Goal: Task Accomplishment & Management: Complete application form

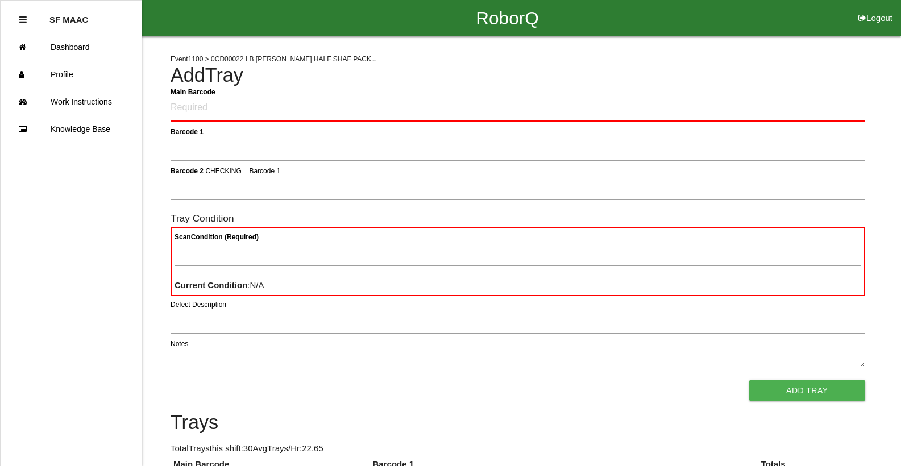
click at [347, 98] on Barcode "Main Barcode" at bounding box center [517, 108] width 694 height 27
type Barcode "86010500-2002"
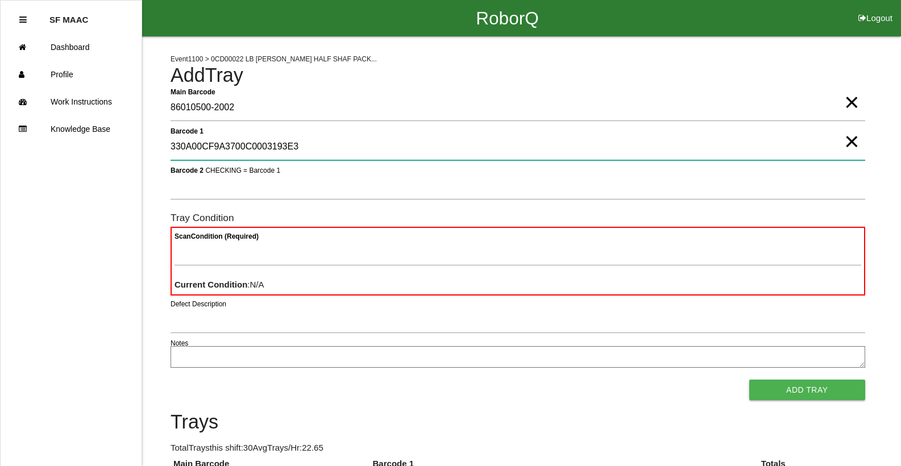
type 1 "330A00CF9A3700C0003193E3"
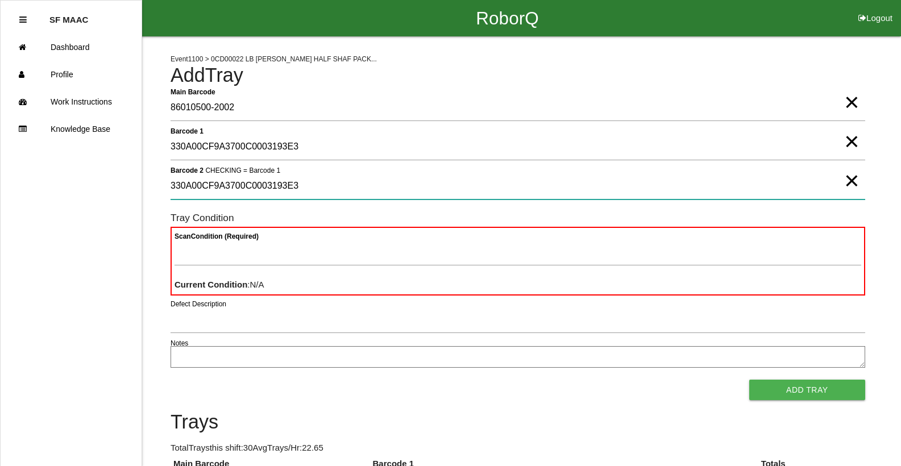
type 2 "330A00CF9A3700C0003193E3"
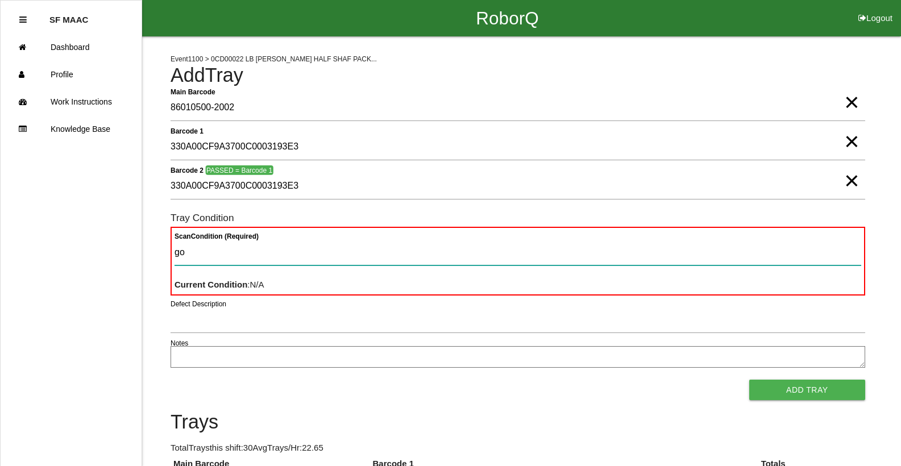
type Condition "goo"
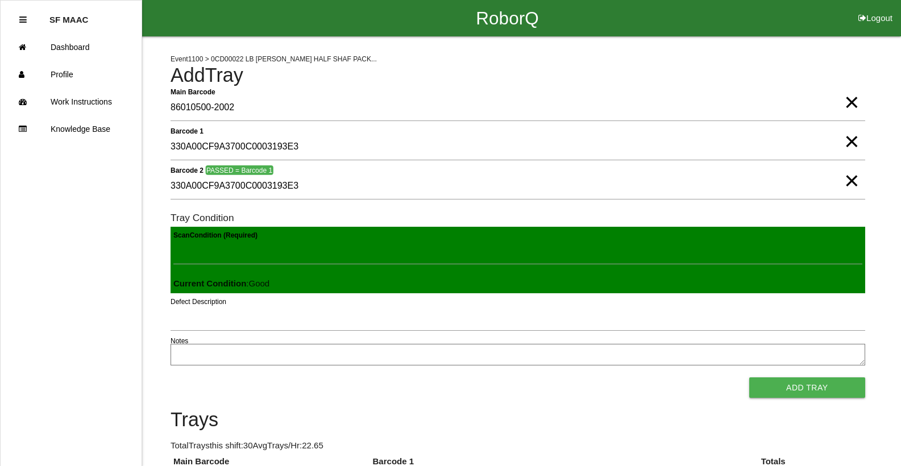
click at [749, 377] on button "Add Tray" at bounding box center [807, 387] width 116 height 20
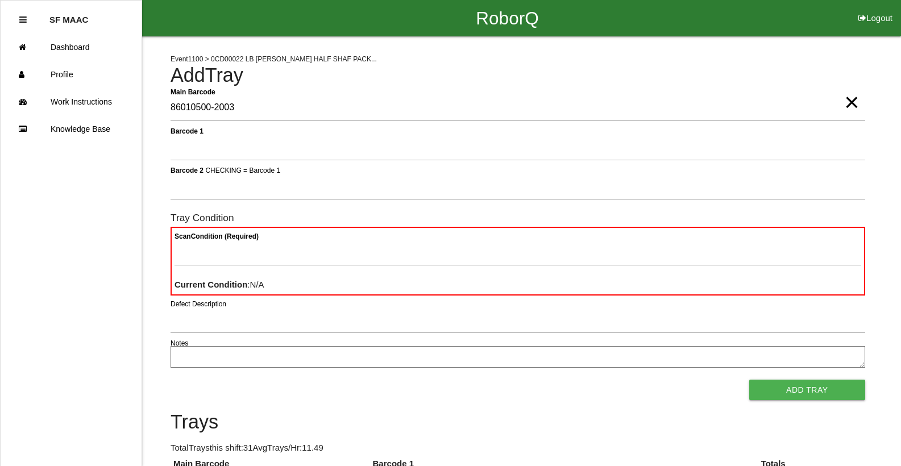
type Barcode "86010500-2003"
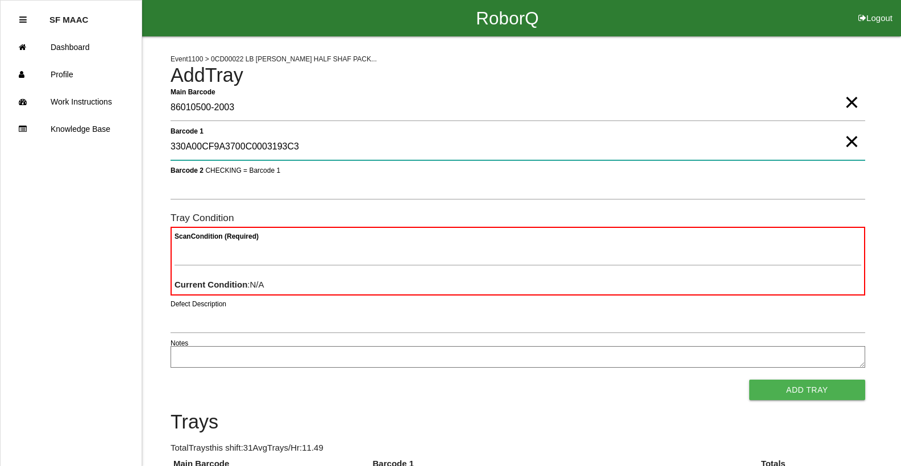
type 1 "330A00CF9A3700C0003193C3"
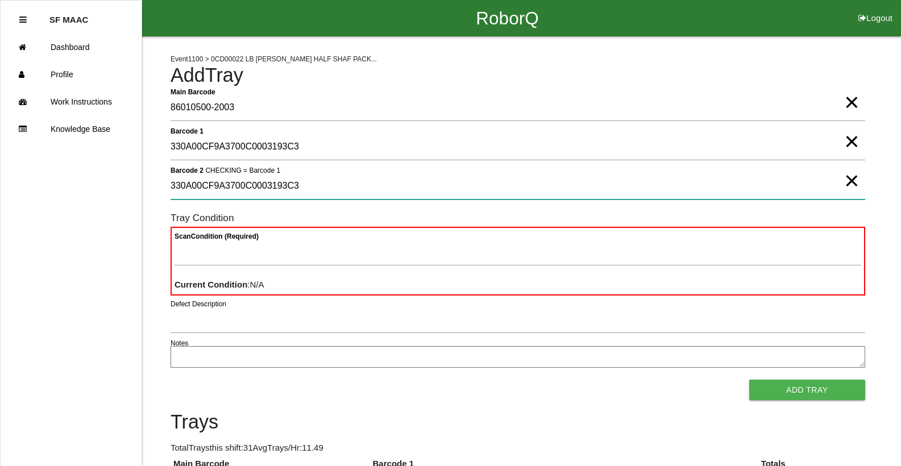
type 2 "330A00CF9A3700C0003193C3"
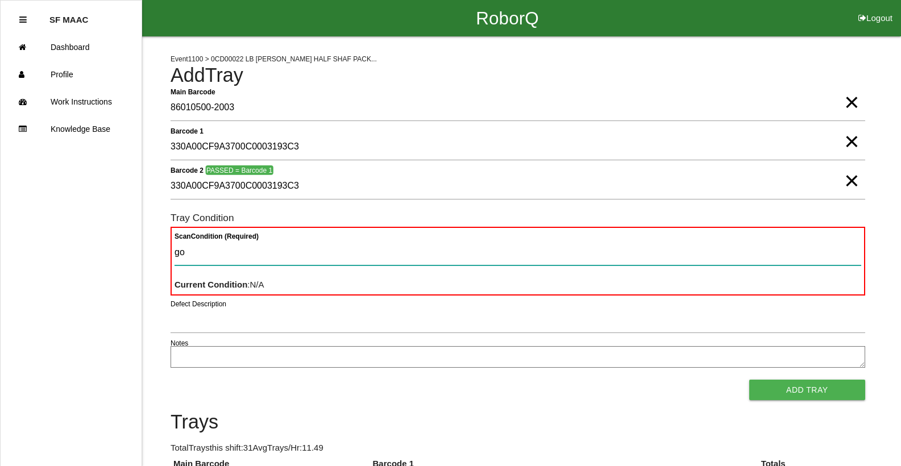
type Condition "goo"
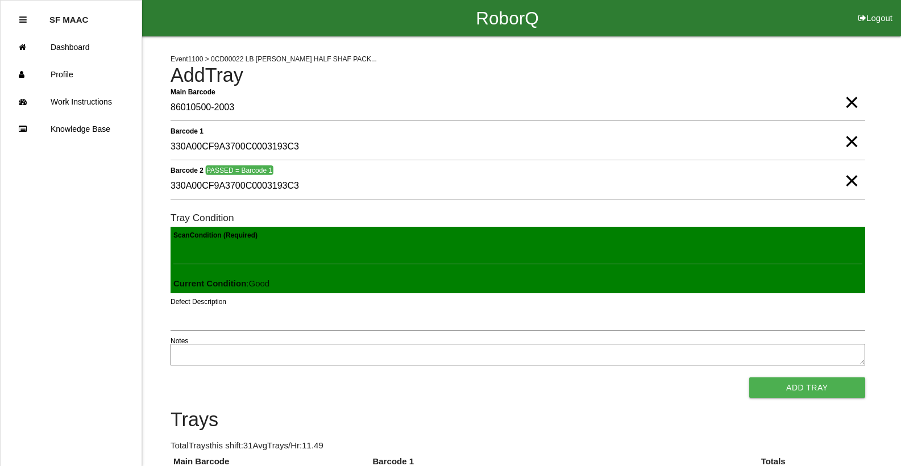
click at [749, 377] on button "Add Tray" at bounding box center [807, 387] width 116 height 20
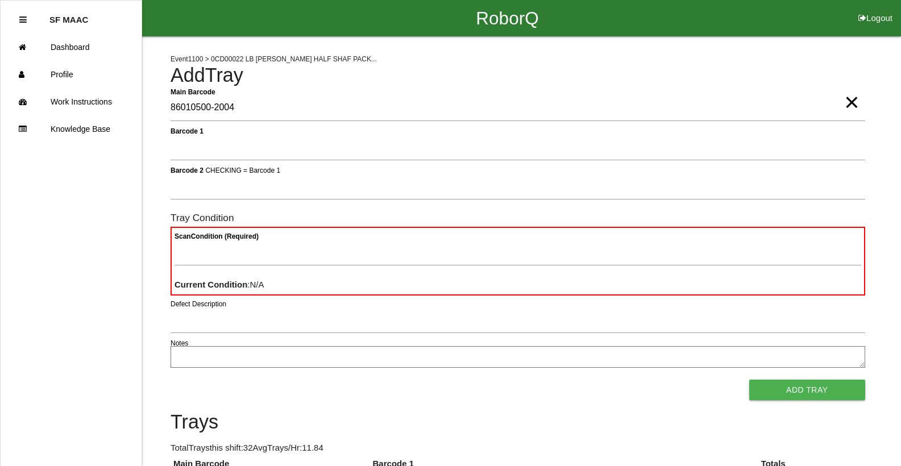
type Barcode "86010500-2004"
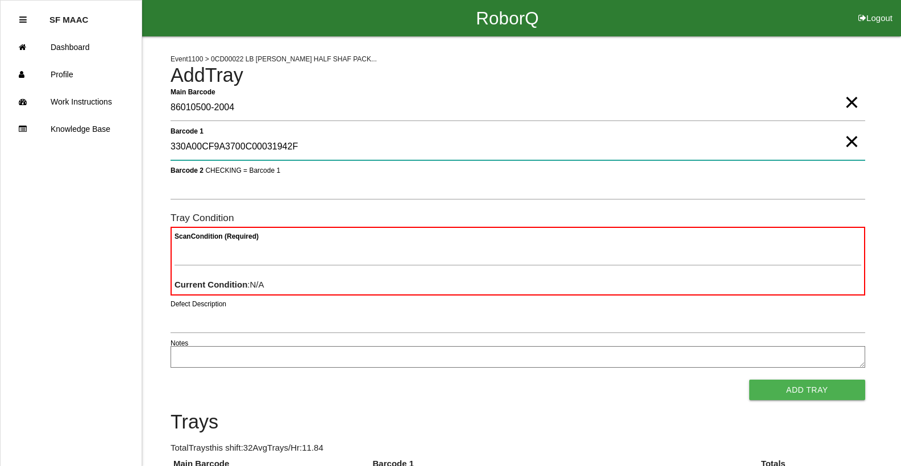
type 1 "330A00CF9A3700C00031942F"
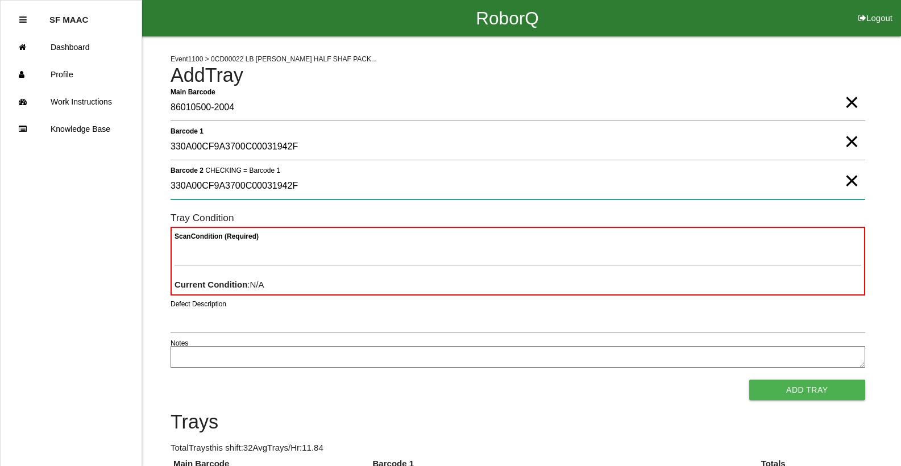
type 2 "330A00CF9A3700C00031942F"
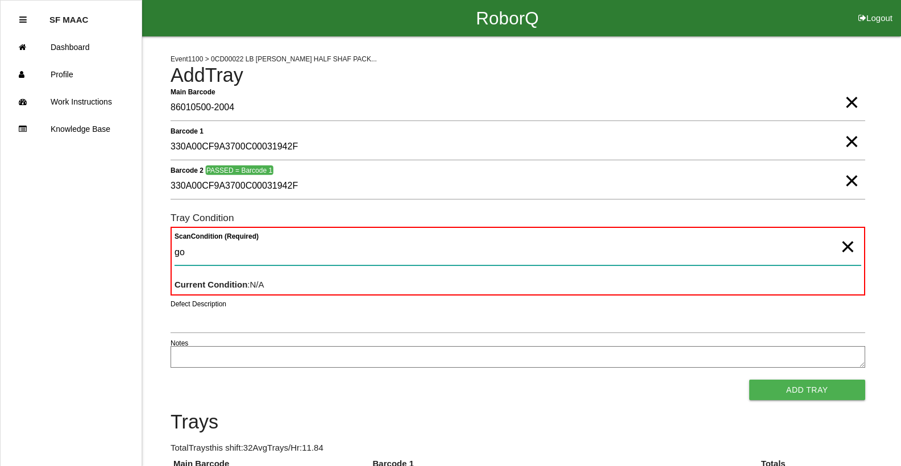
type Condition "goo"
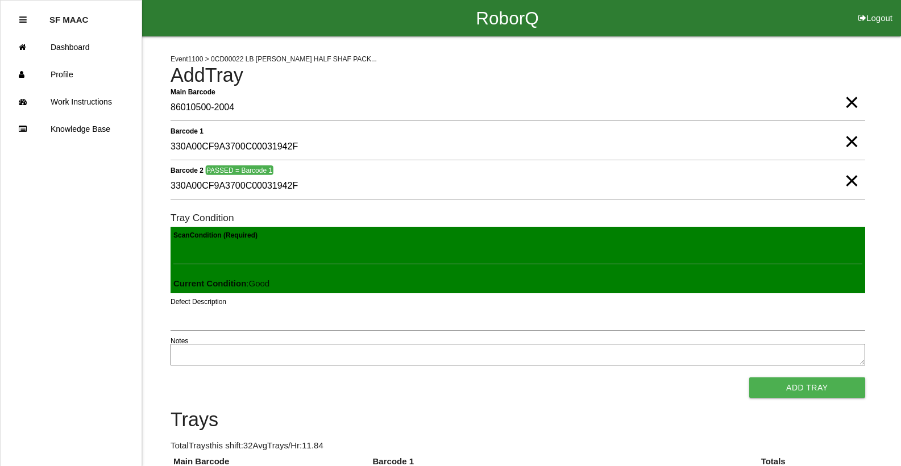
click at [749, 377] on button "Add Tray" at bounding box center [807, 387] width 116 height 20
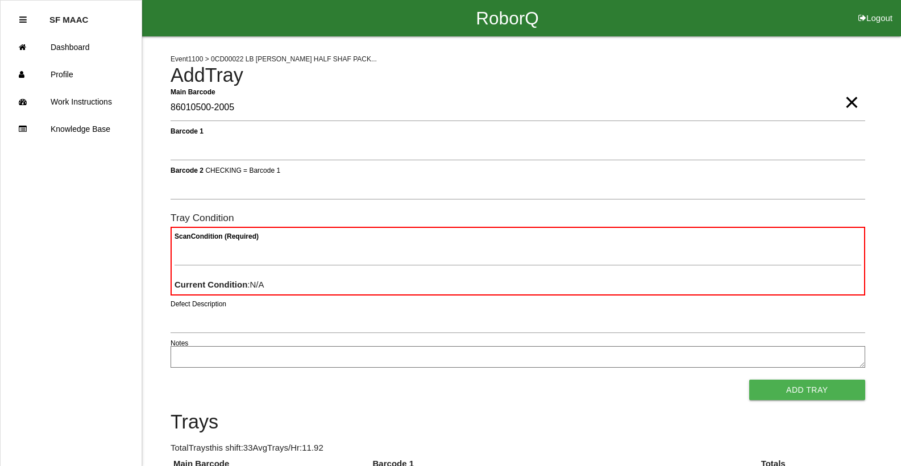
type Barcode "86010500-2005"
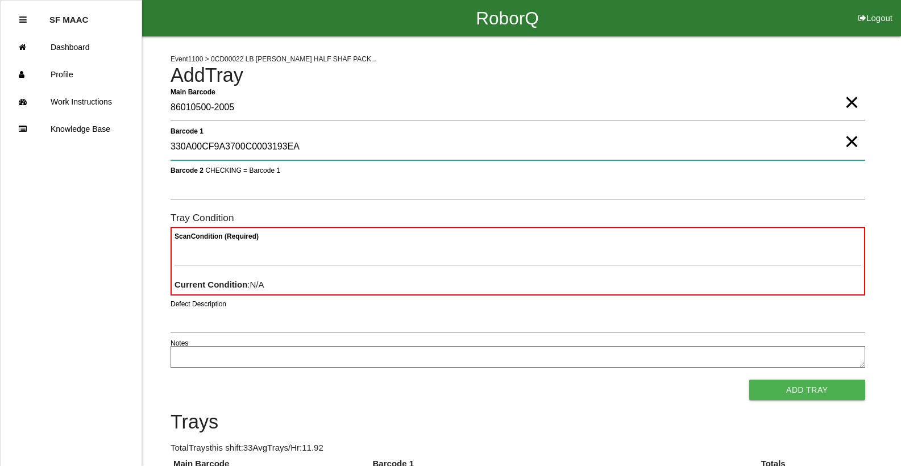
type 1 "330A00CF9A3700C0003193EA"
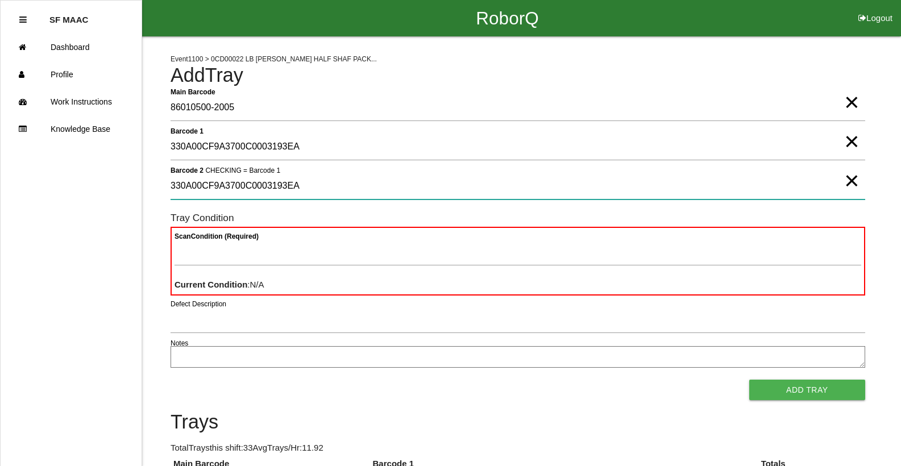
type 2 "330A00CF9A3700C0003193EA"
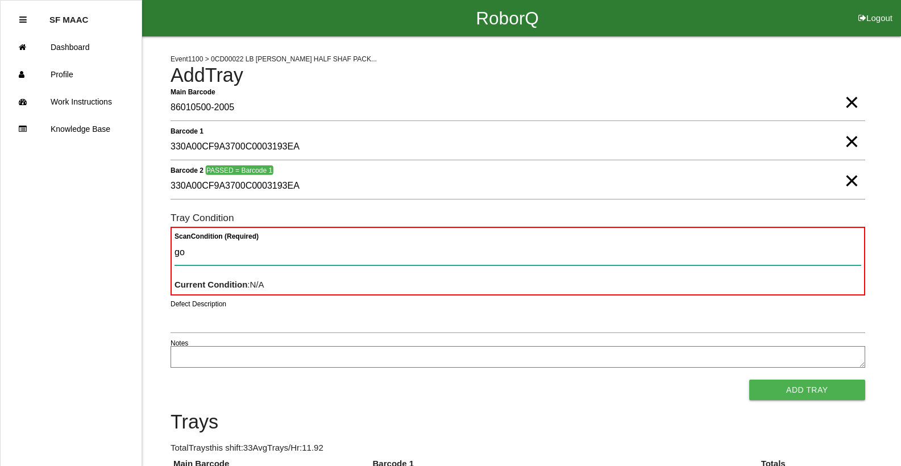
type Condition "goo"
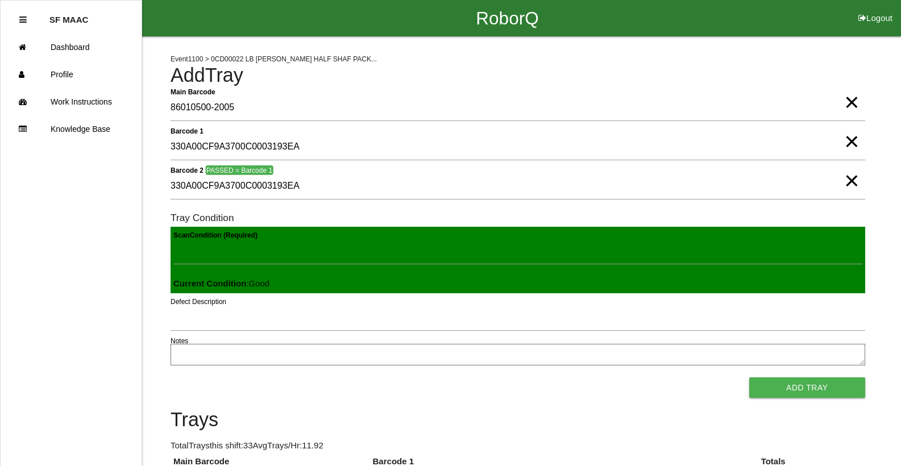
click at [749, 377] on button "Add Tray" at bounding box center [807, 387] width 116 height 20
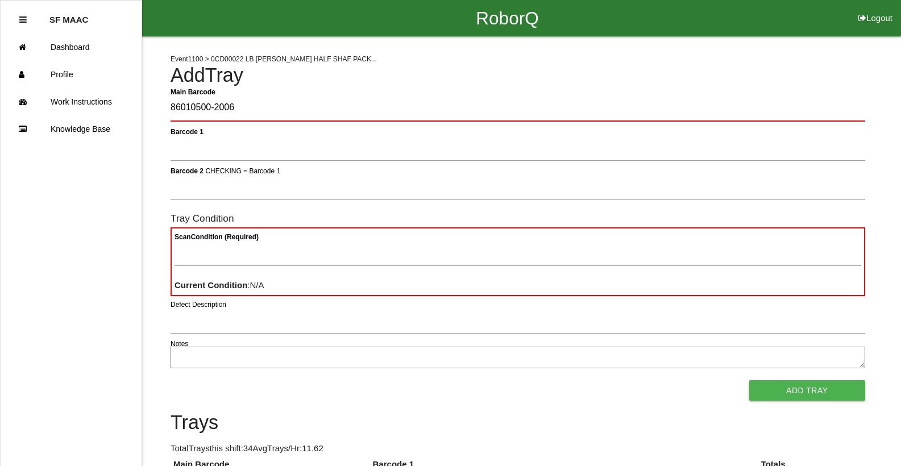
type Barcode "86010500-2006"
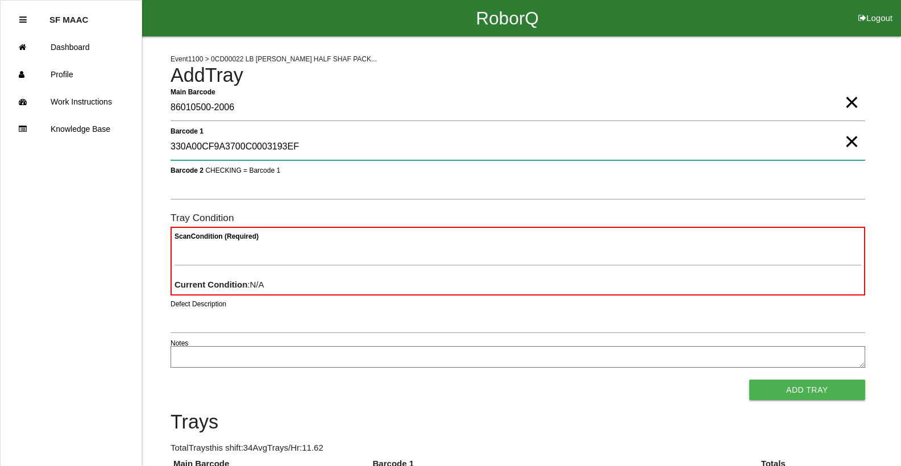
type 1 "330A00CF9A3700C0003193EF"
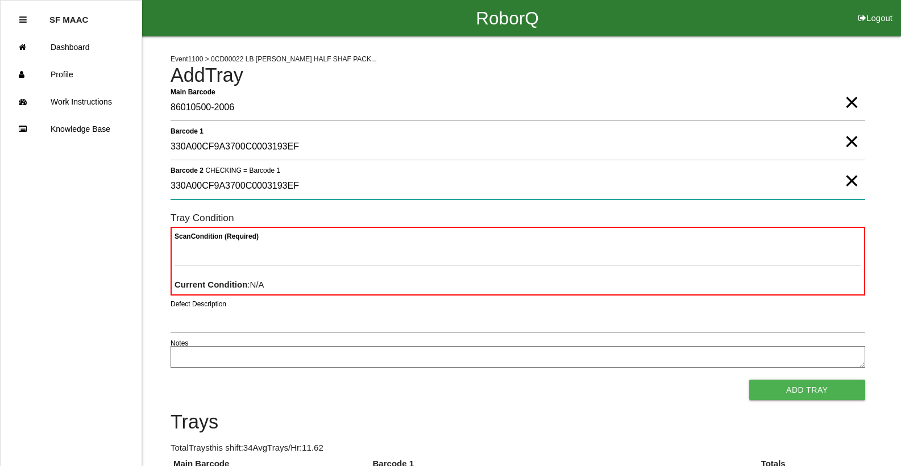
type 2 "330A00CF9A3700C0003193EF"
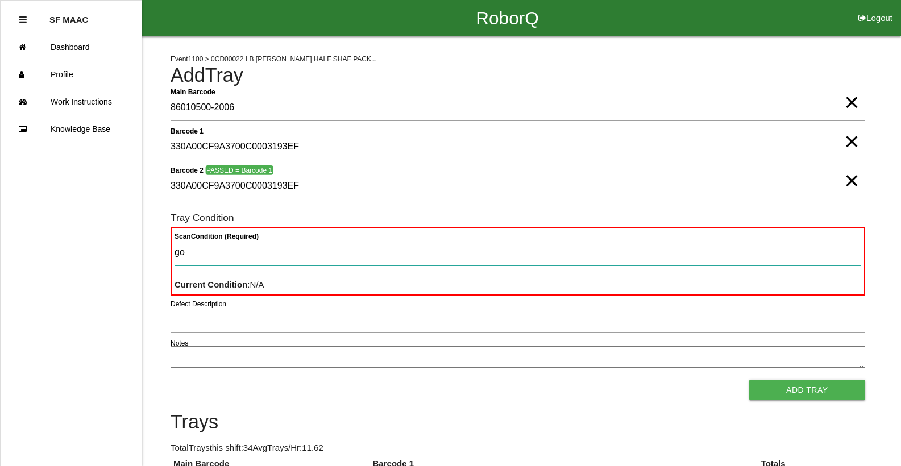
type Condition "goo"
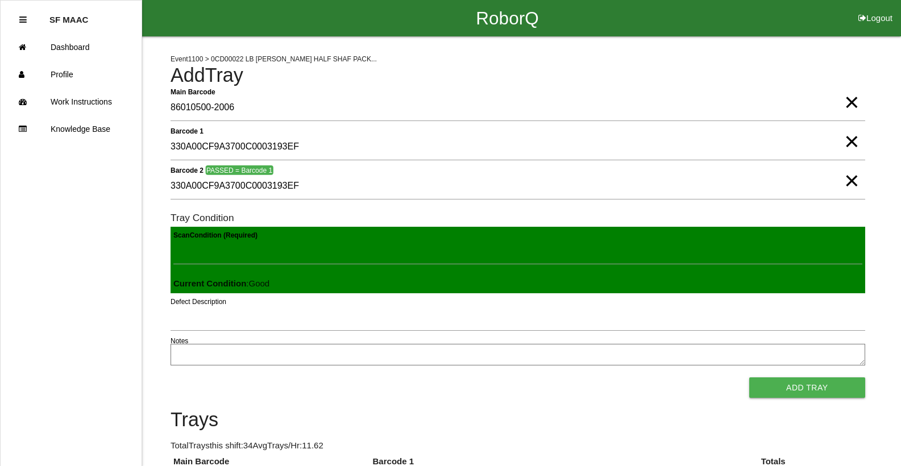
click at [749, 377] on button "Add Tray" at bounding box center [807, 387] width 116 height 20
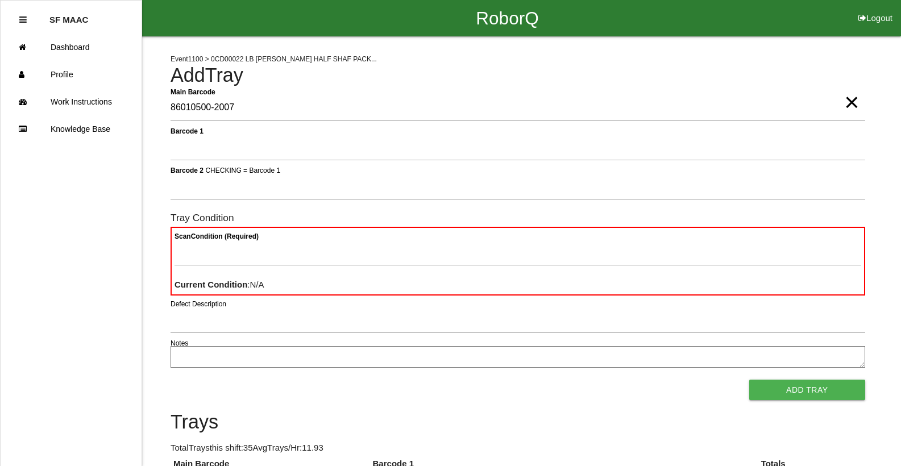
type Barcode "86010500-2007"
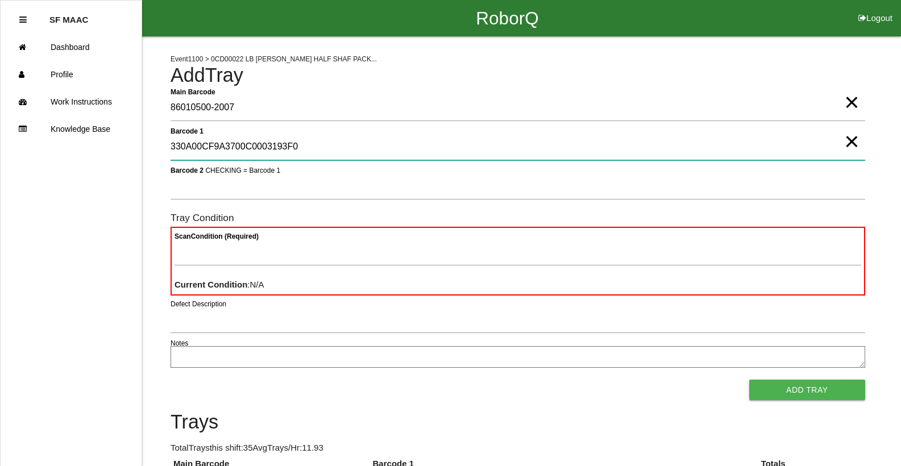
type 1 "330A00CF9A3700C0003193F0"
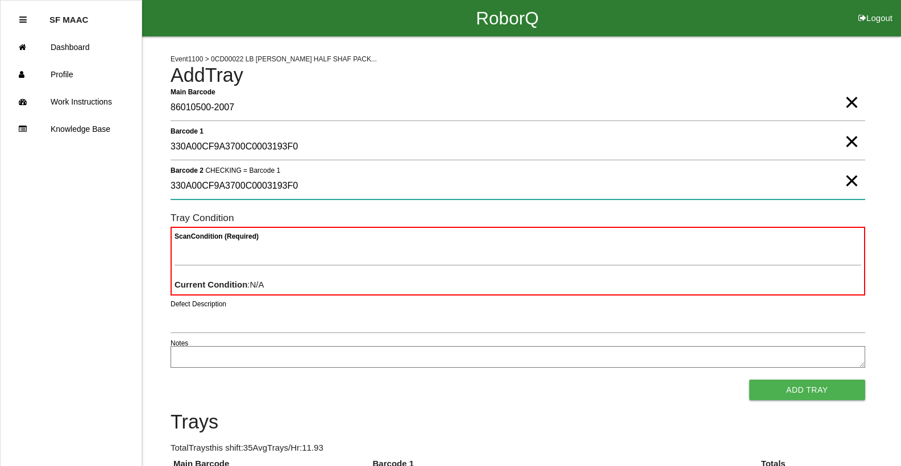
type 2 "330A00CF9A3700C0003193F0"
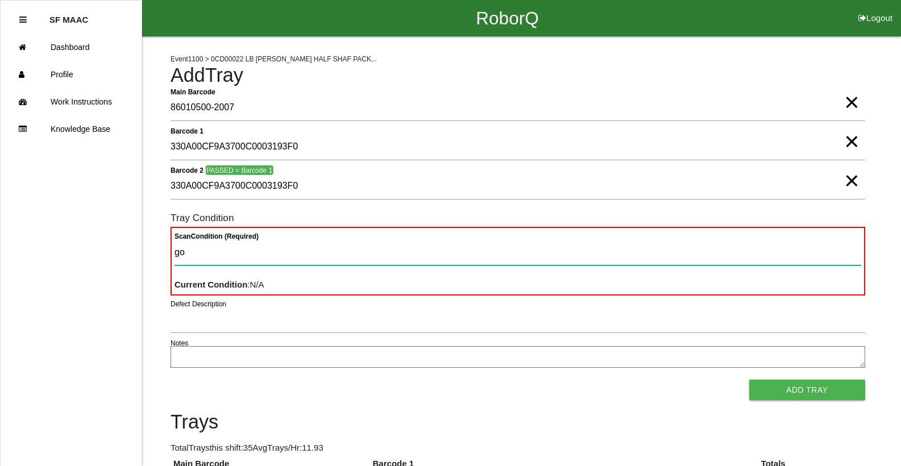
type Condition "goo"
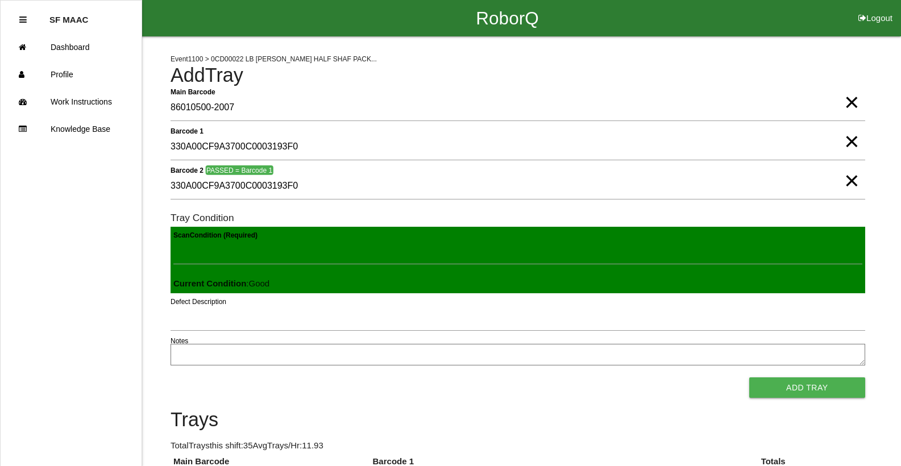
click at [749, 377] on button "Add Tray" at bounding box center [807, 387] width 116 height 20
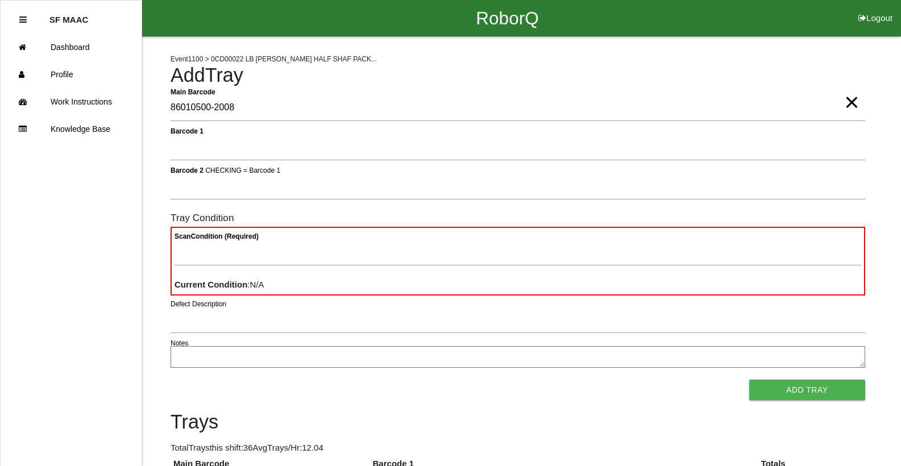
type Barcode "86010500-2008"
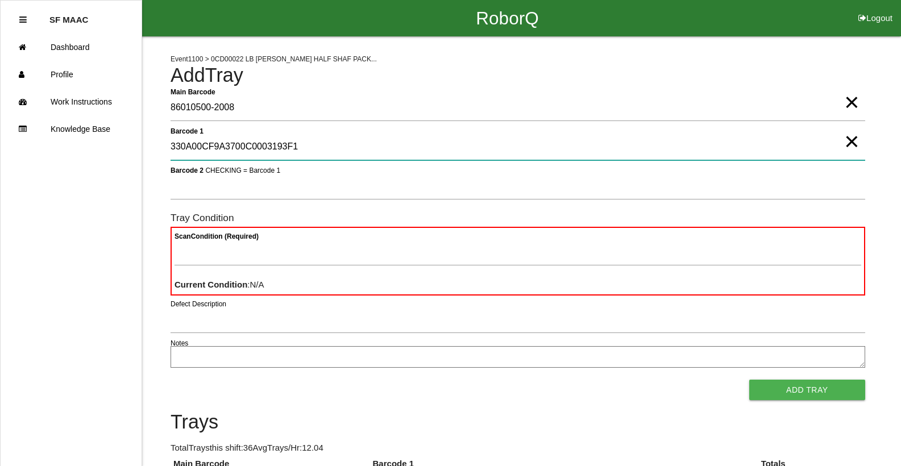
type 1 "330A00CF9A3700C0003193F1"
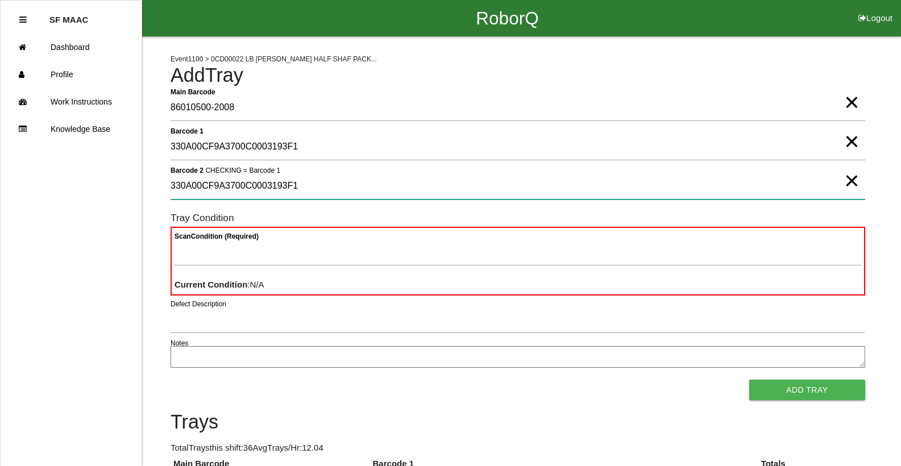
type 2 "330A00CF9A3700C0003193F1"
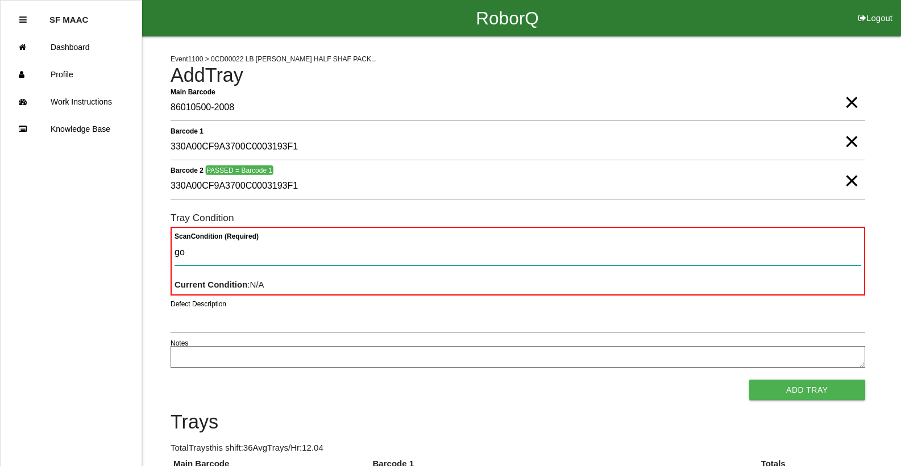
type Condition "goo"
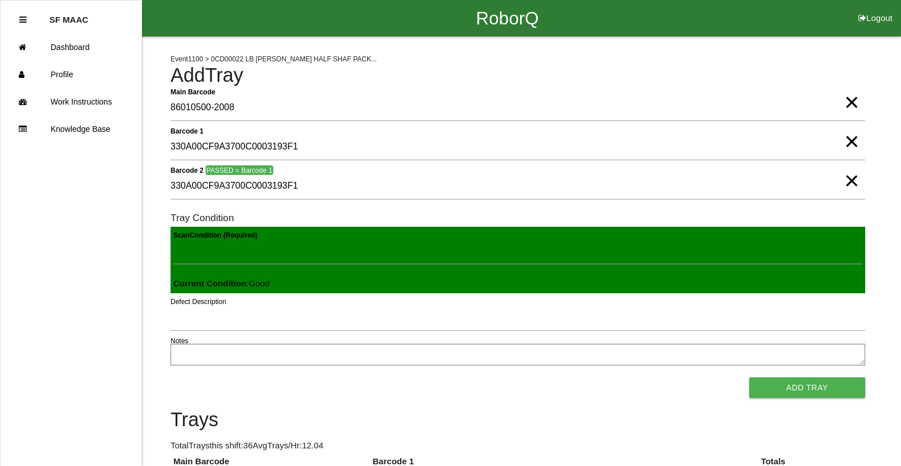
click at [749, 377] on button "Add Tray" at bounding box center [807, 387] width 116 height 20
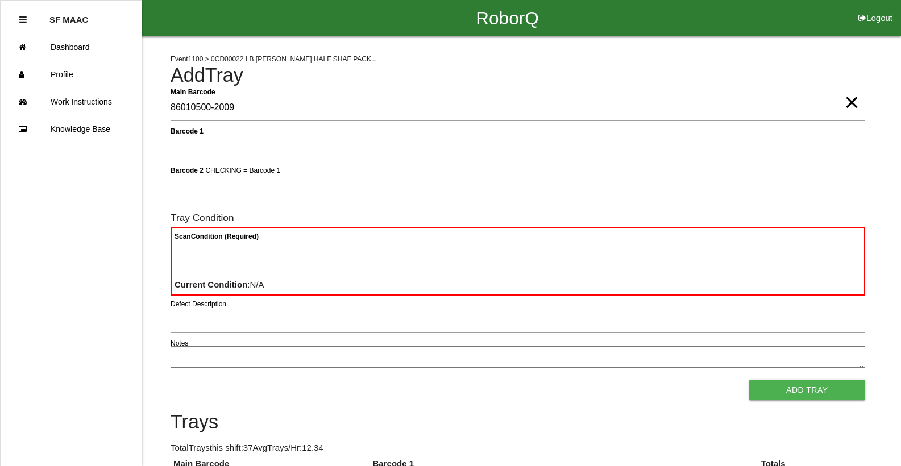
type Barcode "86010500-2009"
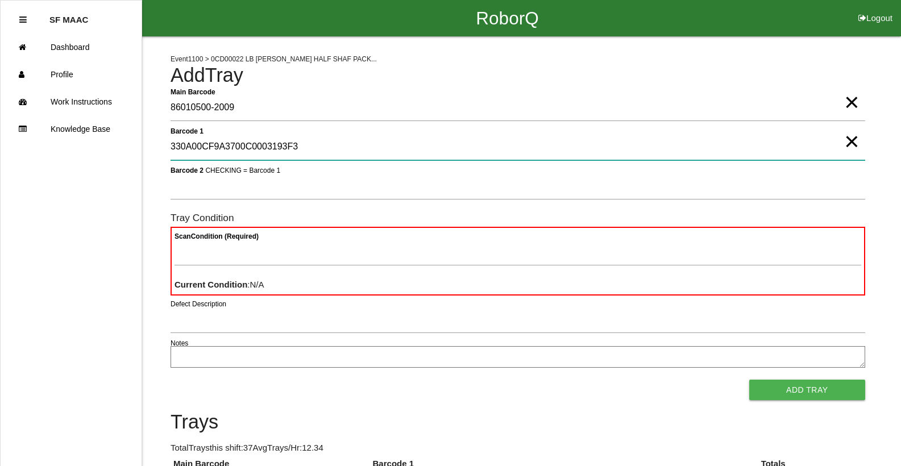
type 1 "330A00CF9A3700C0003193F3"
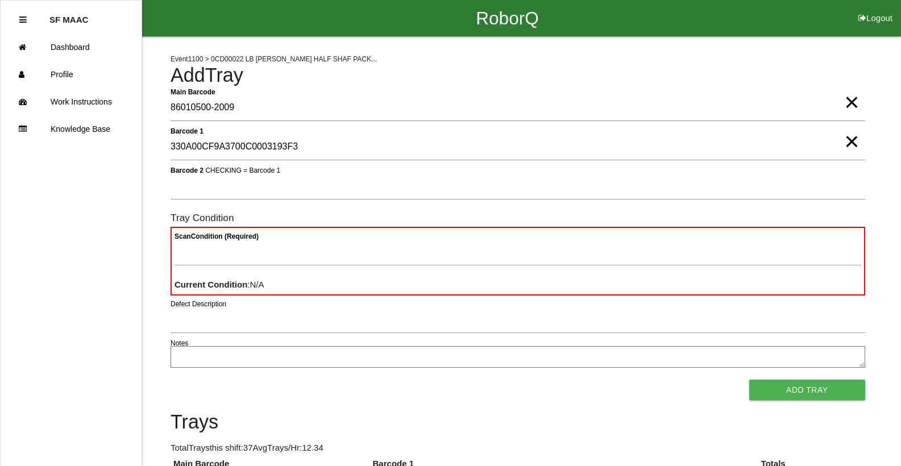
click at [844, 142] on span "×" at bounding box center [851, 130] width 15 height 23
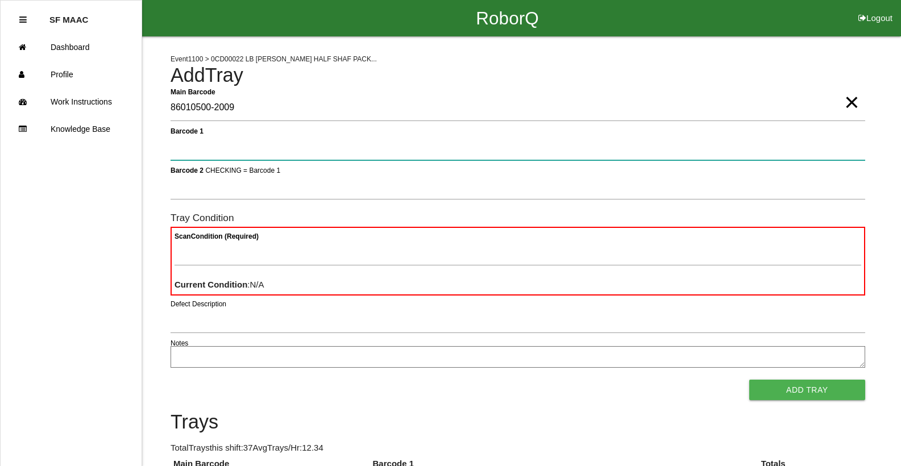
click at [837, 143] on 1 "Barcode 1" at bounding box center [517, 147] width 694 height 26
type 1 "330A00CF9A3700C0003193F2"
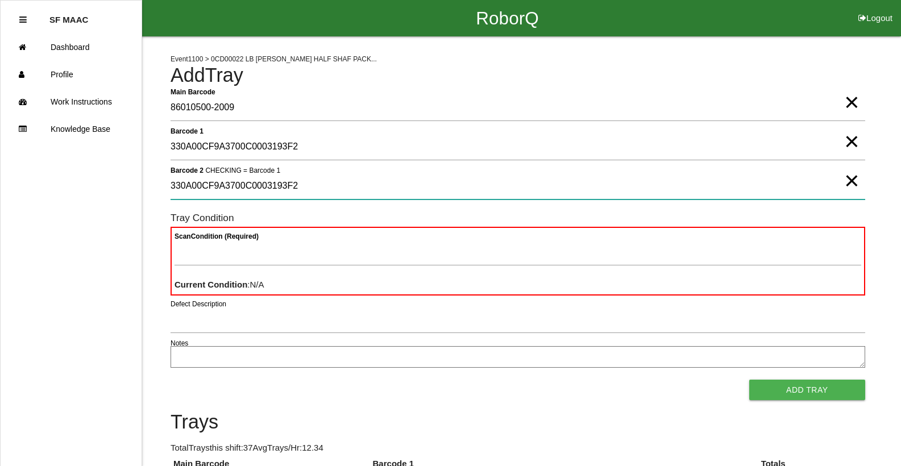
type 2 "330A00CF9A3700C0003193F2"
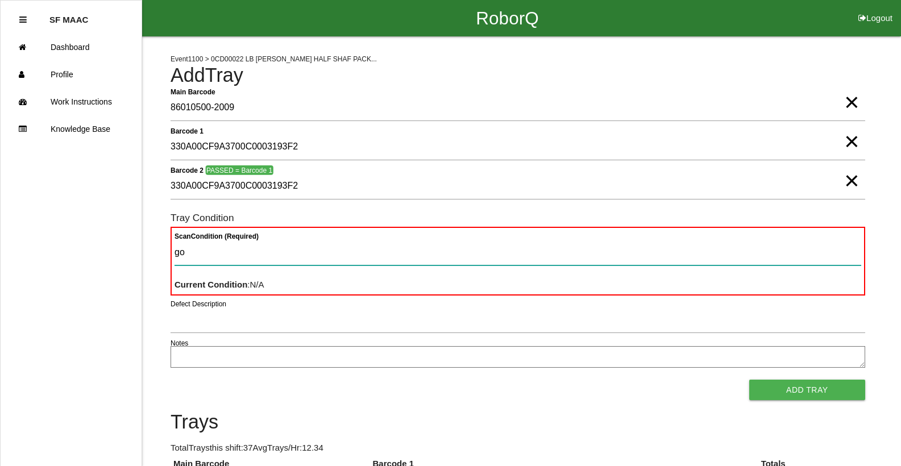
type Condition "goo"
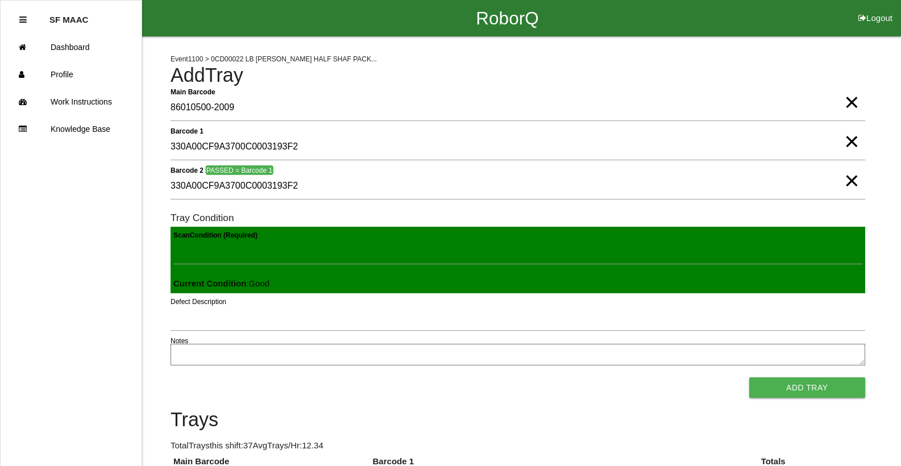
click at [749, 377] on button "Add Tray" at bounding box center [807, 387] width 116 height 20
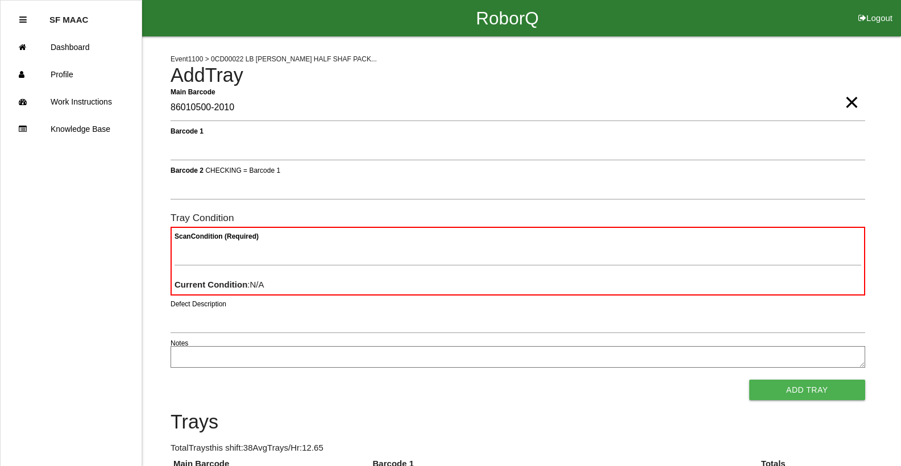
type Barcode "86010500-2010"
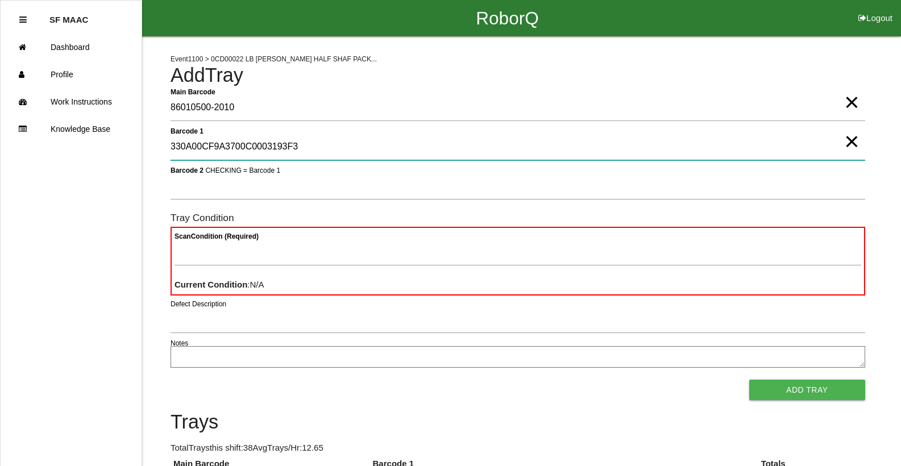
type 1 "330A00CF9A3700C0003193F3"
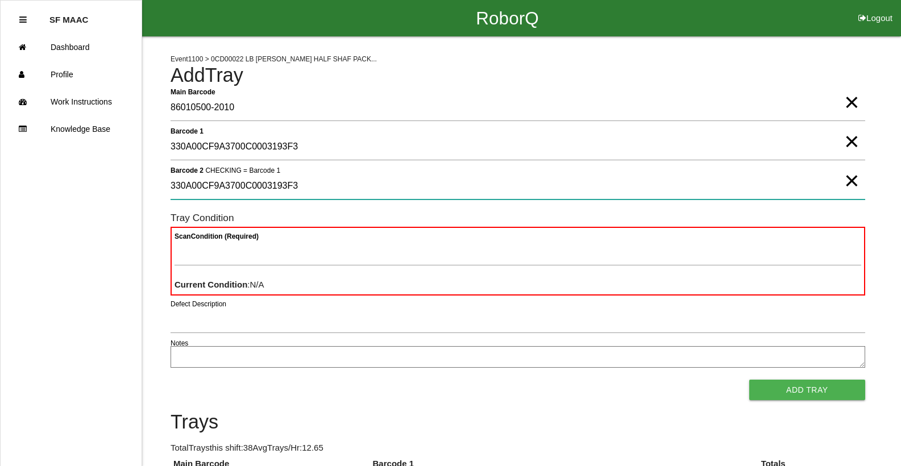
type 2 "330A00CF9A3700C0003193F3"
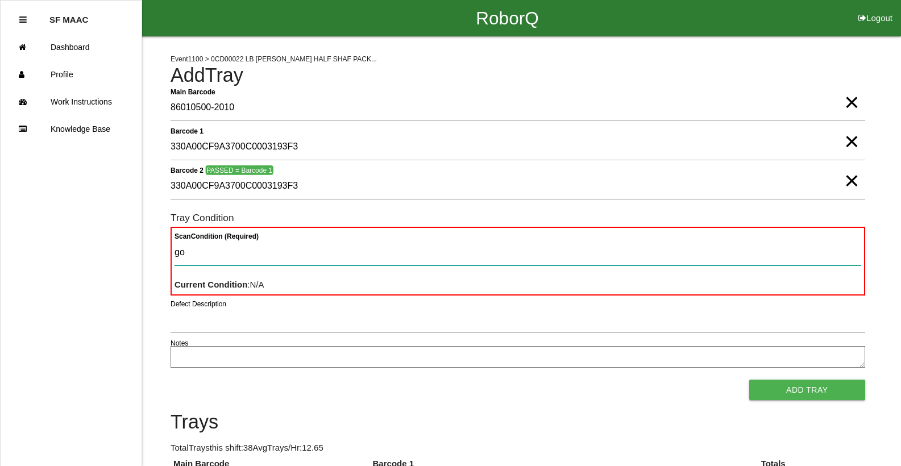
type Condition "goo"
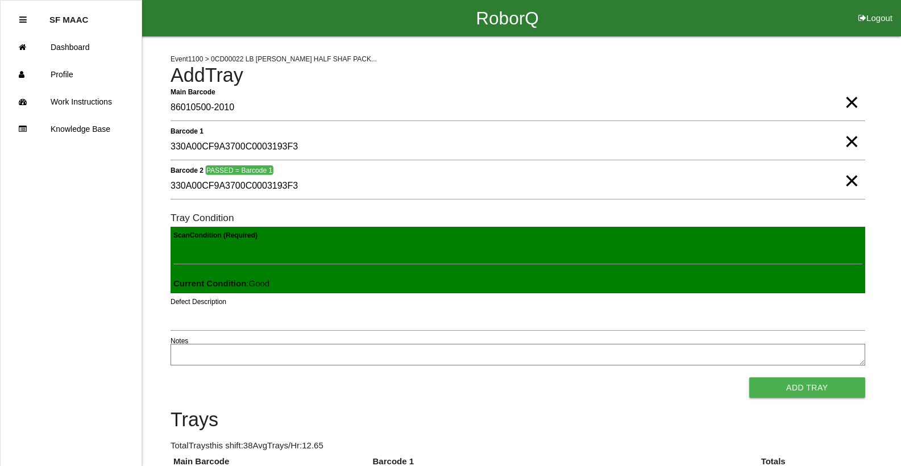
click at [749, 377] on button "Add Tray" at bounding box center [807, 387] width 116 height 20
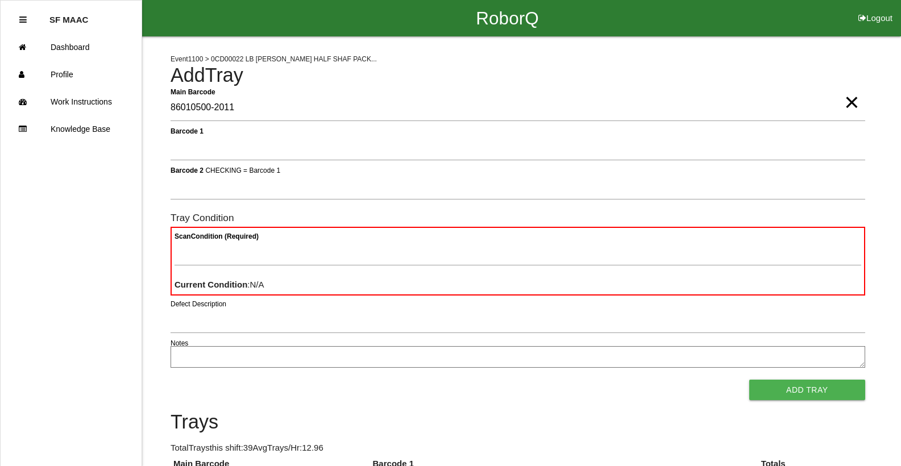
type Barcode "86010500-2011"
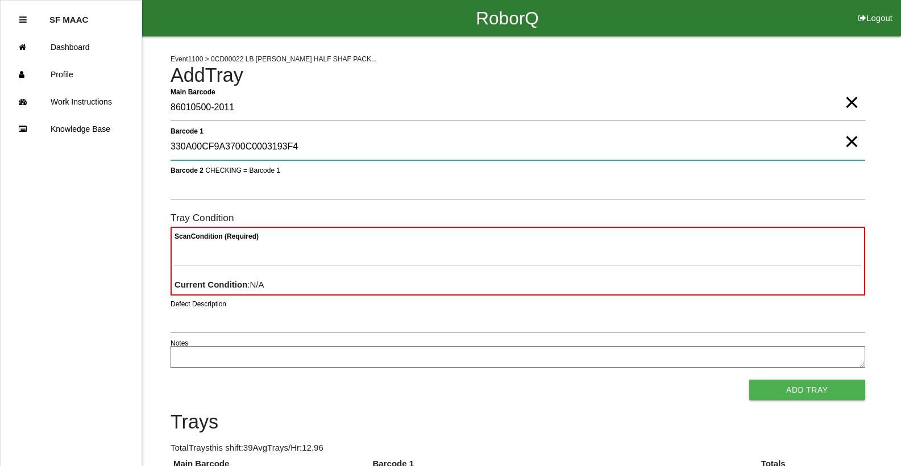
type 1 "330A00CF9A3700C0003193F4"
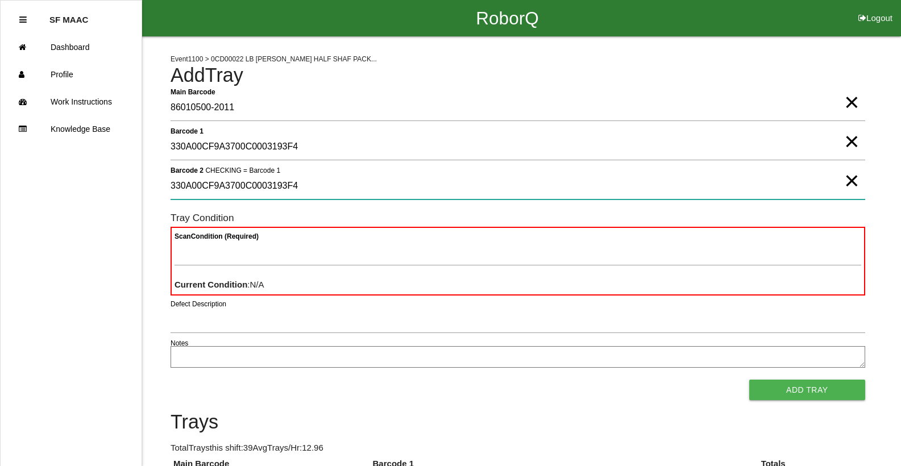
type 2 "330A00CF9A3700C0003193F4"
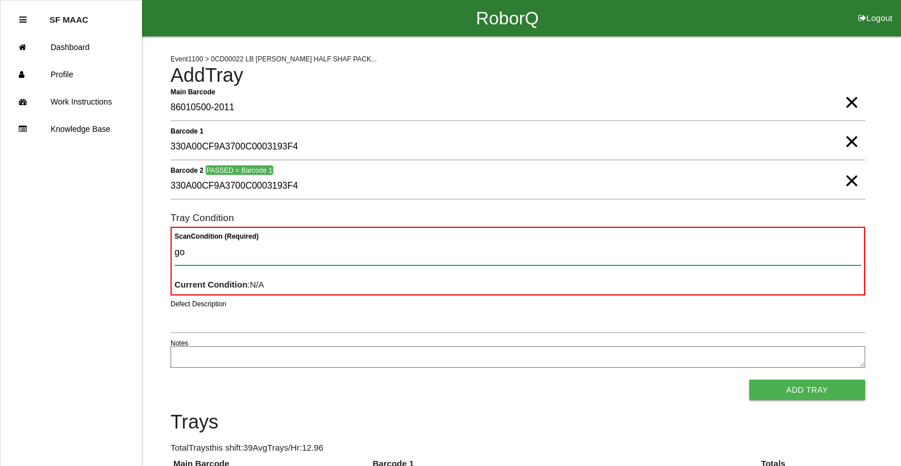
type Condition "goo"
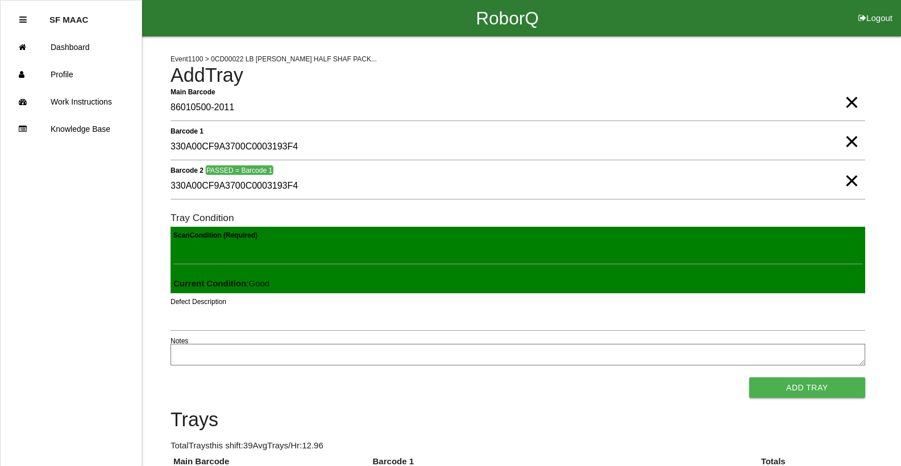
click at [749, 377] on button "Add Tray" at bounding box center [807, 387] width 116 height 20
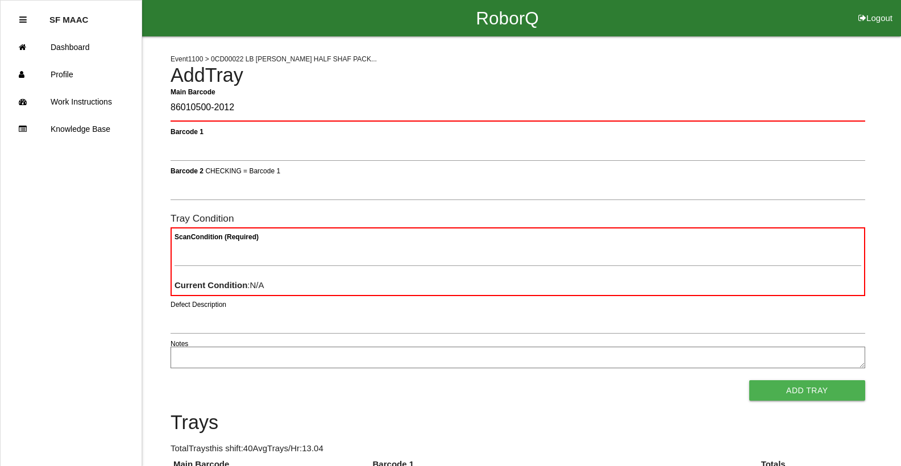
type Barcode "86010500-2012"
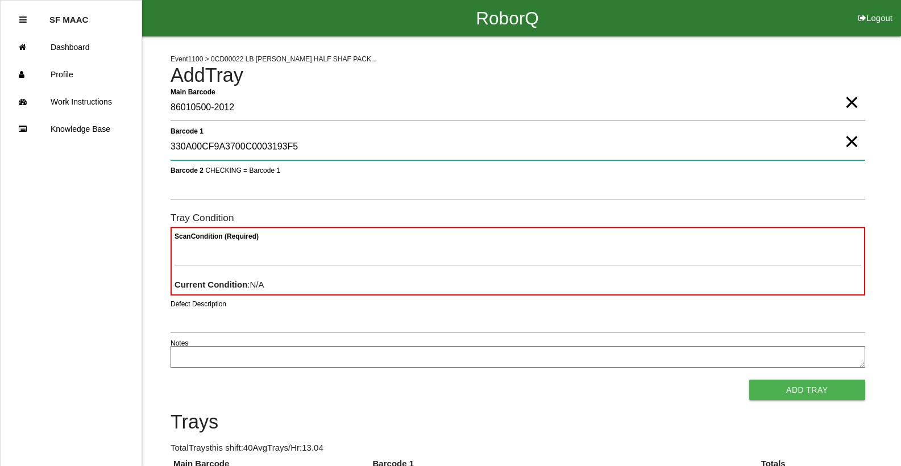
type 1 "330A00CF9A3700C0003193F5"
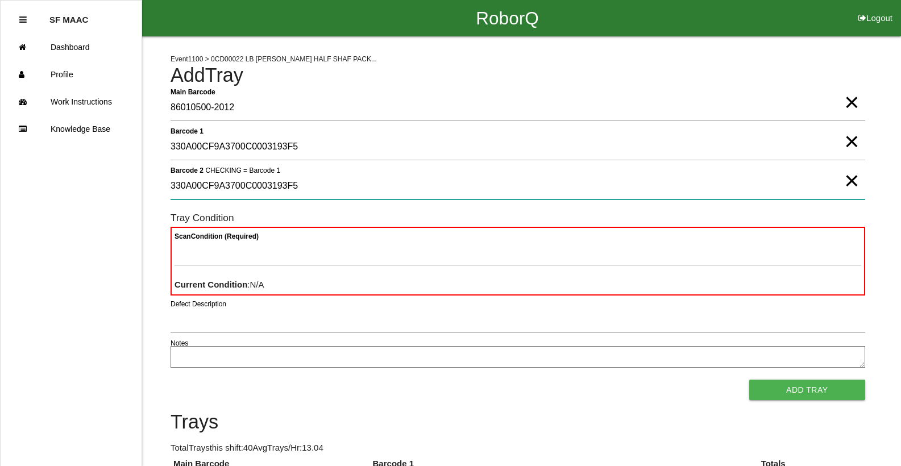
type 2 "330A00CF9A3700C0003193F5"
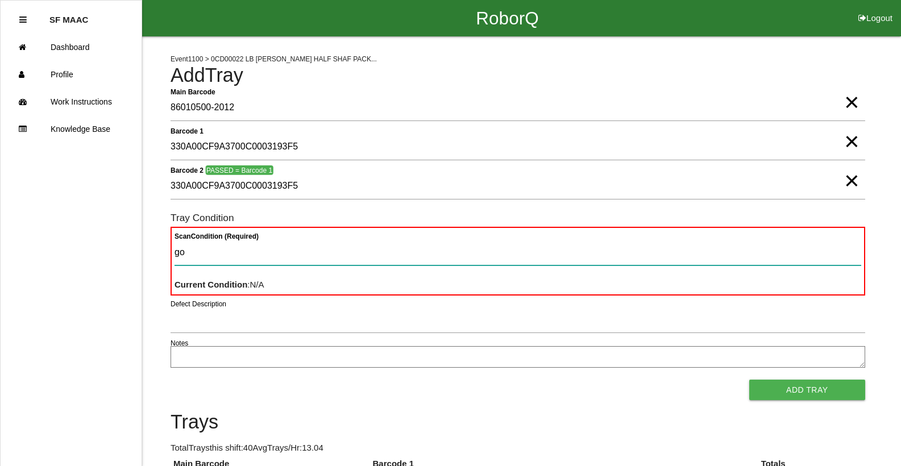
type Condition "goo"
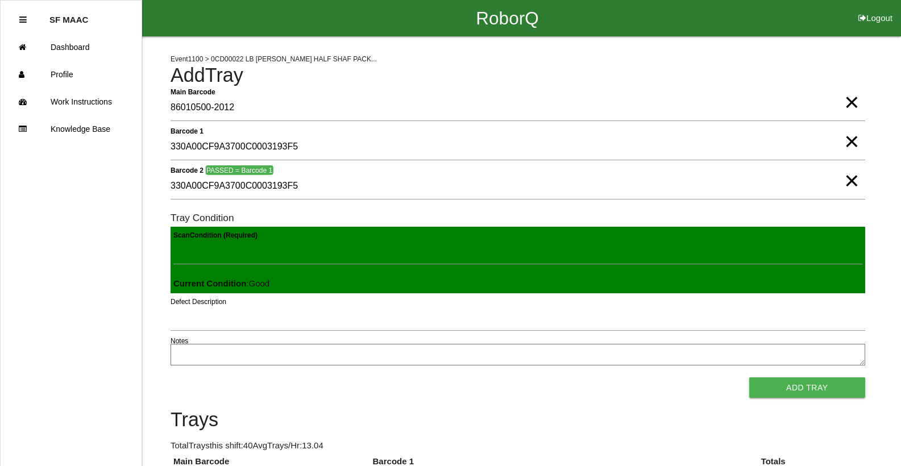
click at [749, 377] on button "Add Tray" at bounding box center [807, 387] width 116 height 20
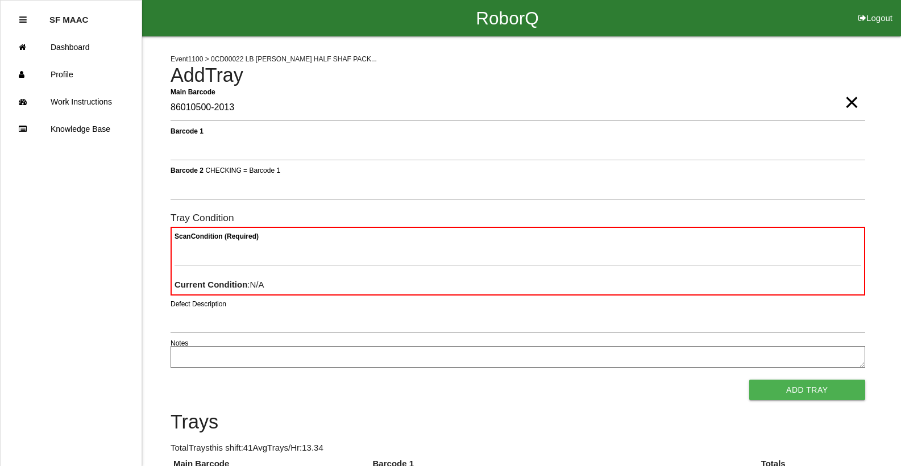
type Barcode "86010500-2013"
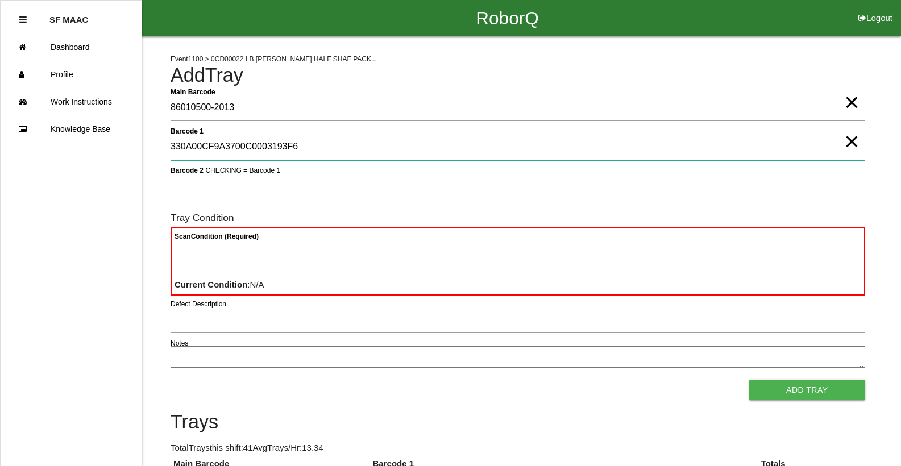
type 1 "330A00CF9A3700C0003193F6"
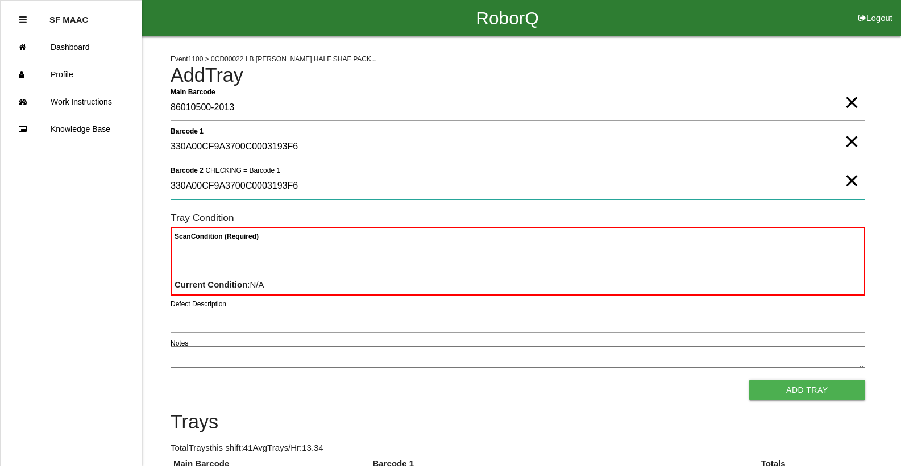
type 2 "330A00CF9A3700C0003193F6"
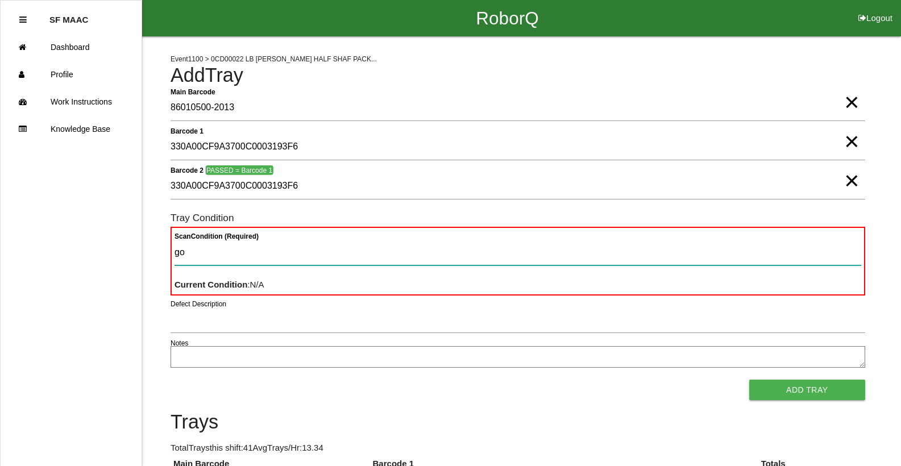
type Condition "goo"
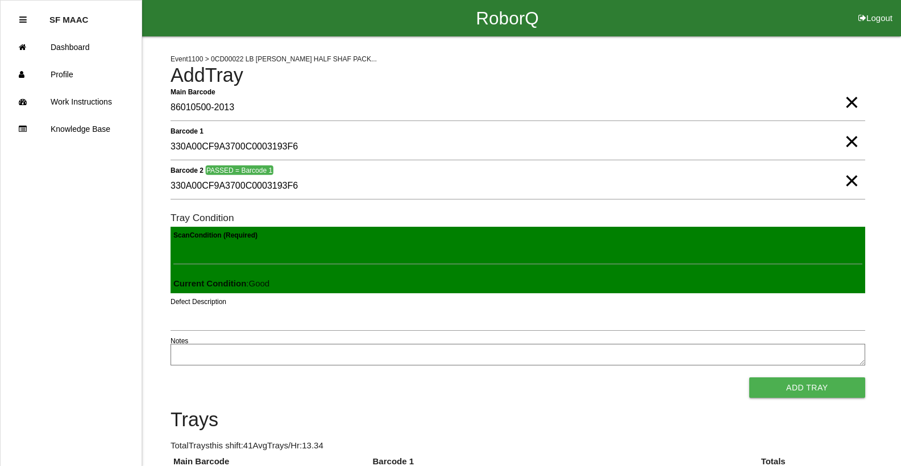
click button "Add Tray" at bounding box center [807, 387] width 116 height 20
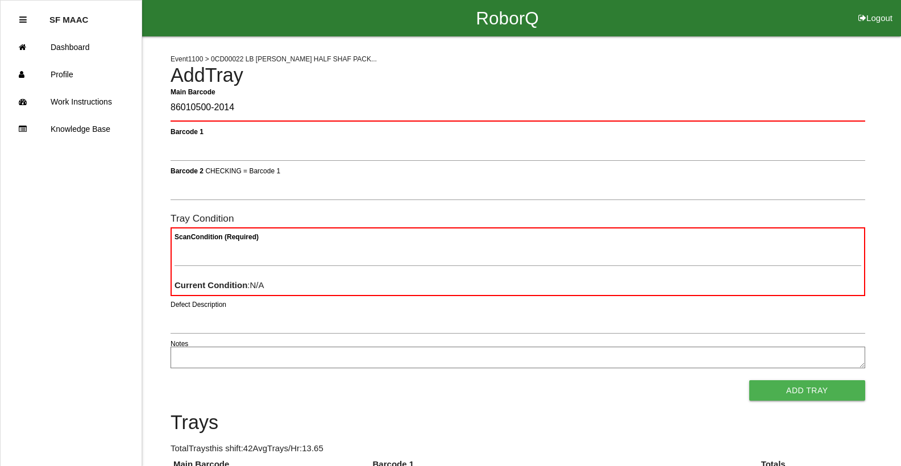
type Barcode "86010500-2014"
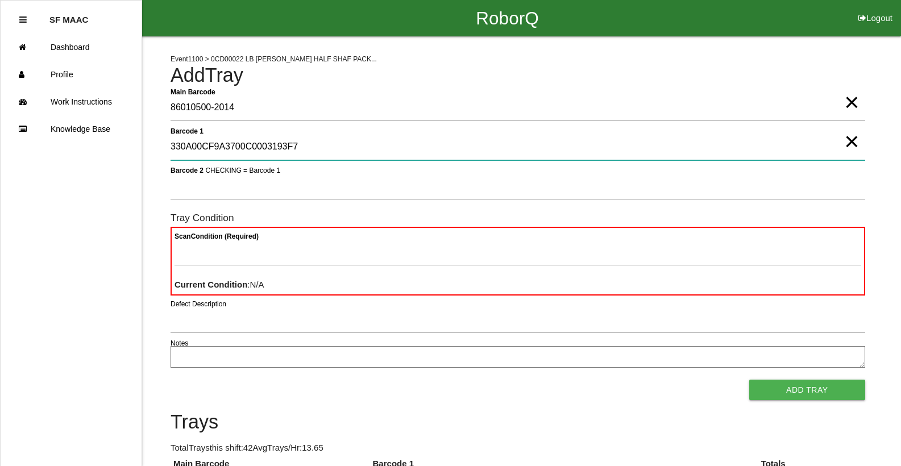
type 1 "330A00CF9A3700C0003193F7"
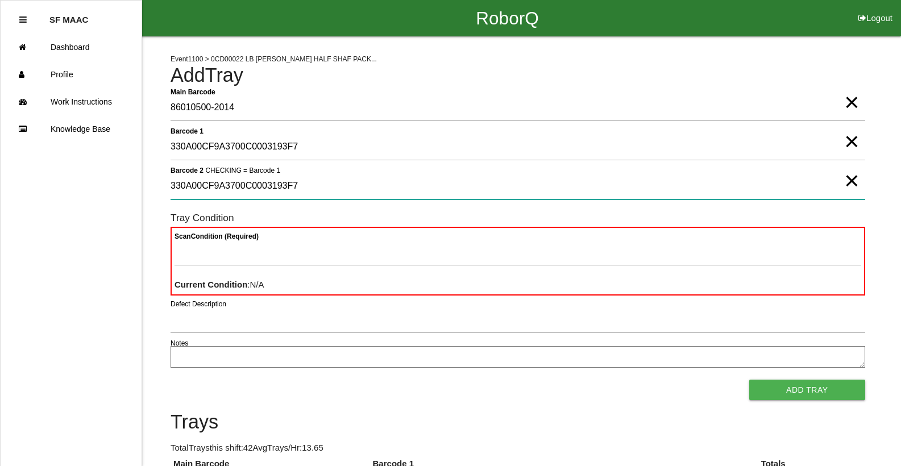
type 2 "330A00CF9A3700C0003193F7"
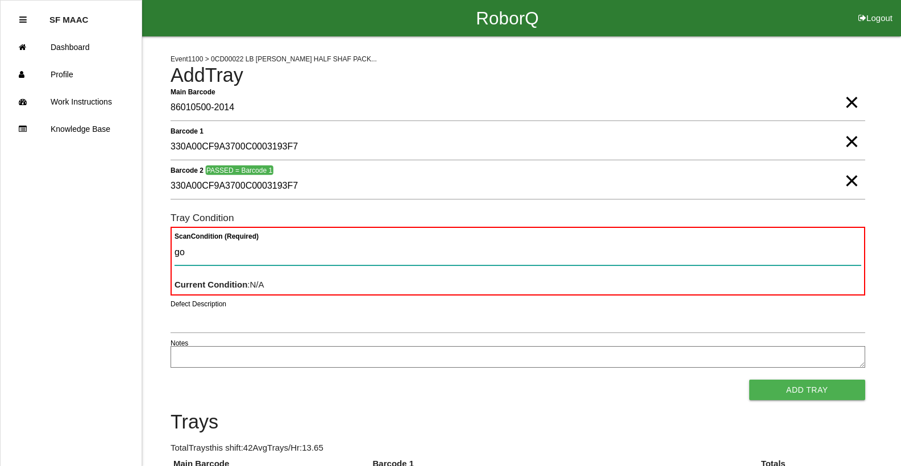
type Condition "goo"
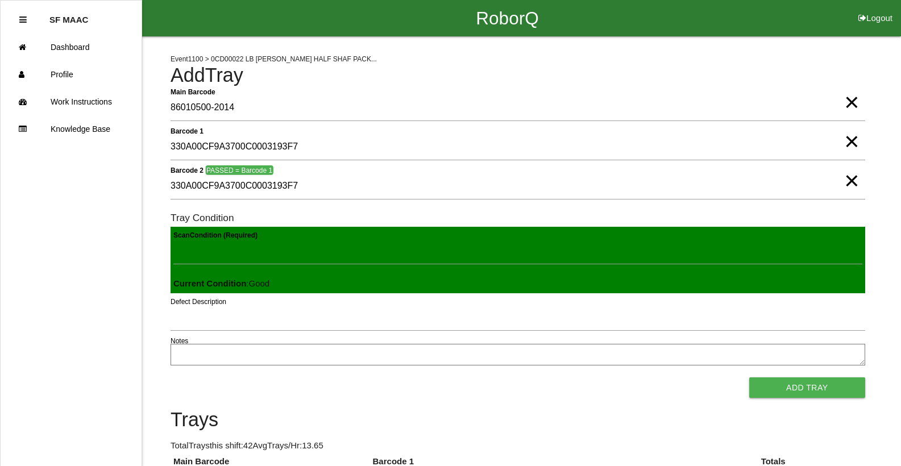
click at [749, 377] on button "Add Tray" at bounding box center [807, 387] width 116 height 20
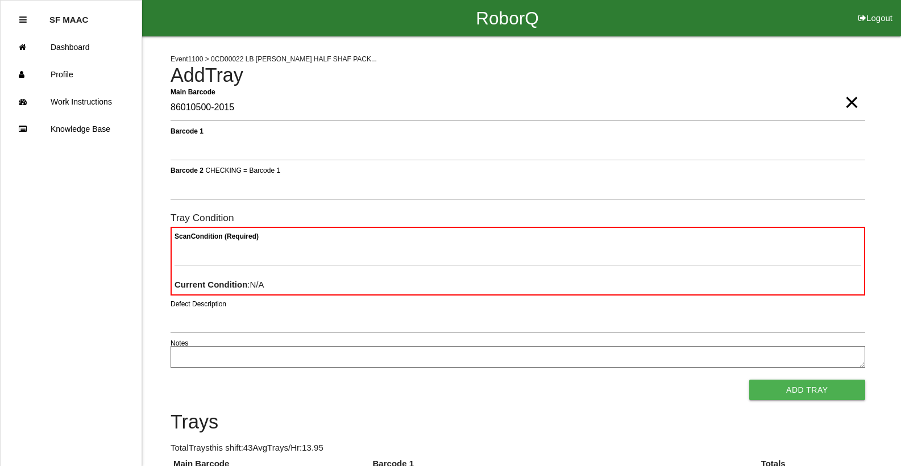
type Barcode "86010500-2015"
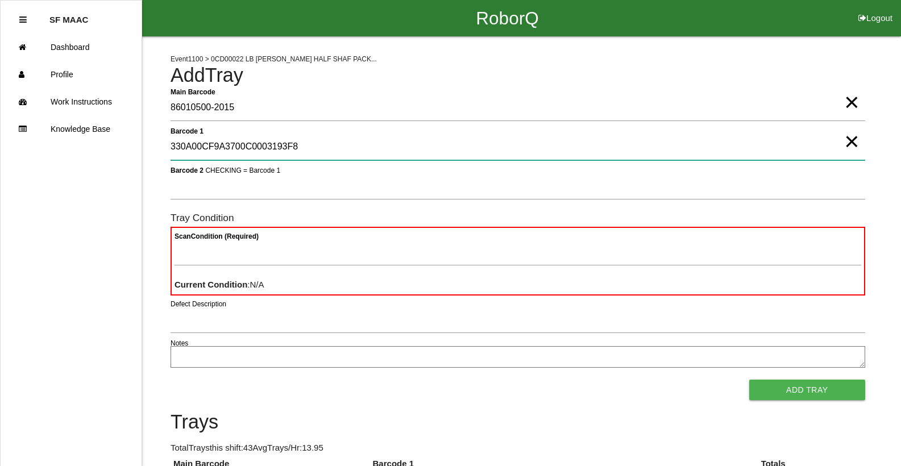
type 1 "330A00CF9A3700C0003193F8"
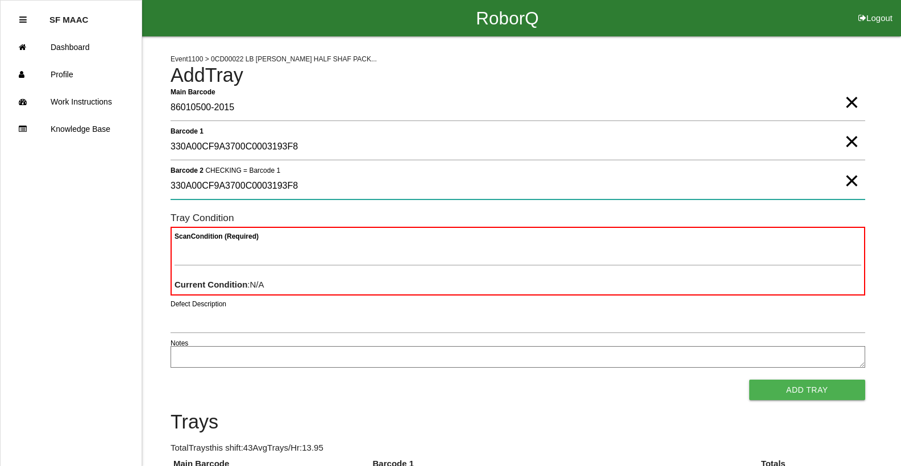
type 2 "330A00CF9A3700C0003193F8"
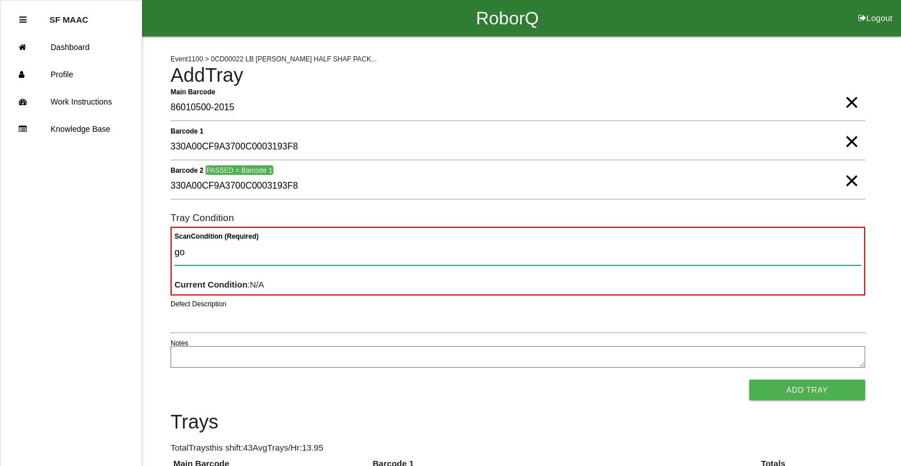
type Condition "goo"
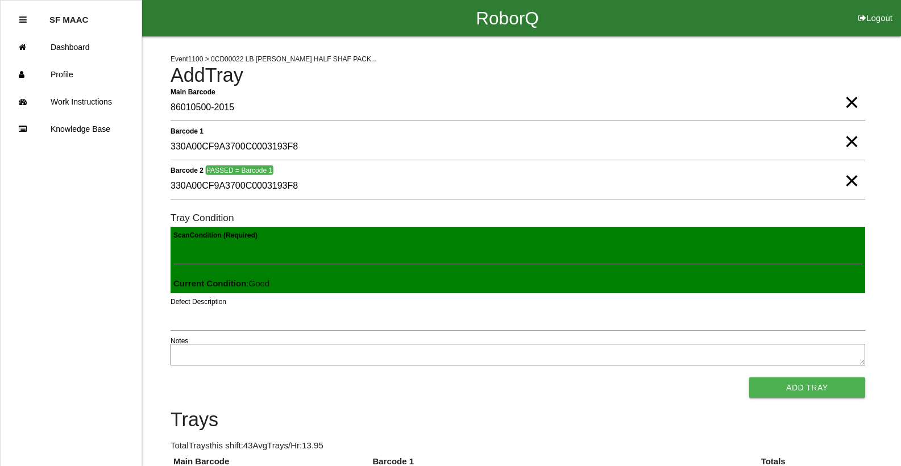
click at [749, 377] on button "Add Tray" at bounding box center [807, 387] width 116 height 20
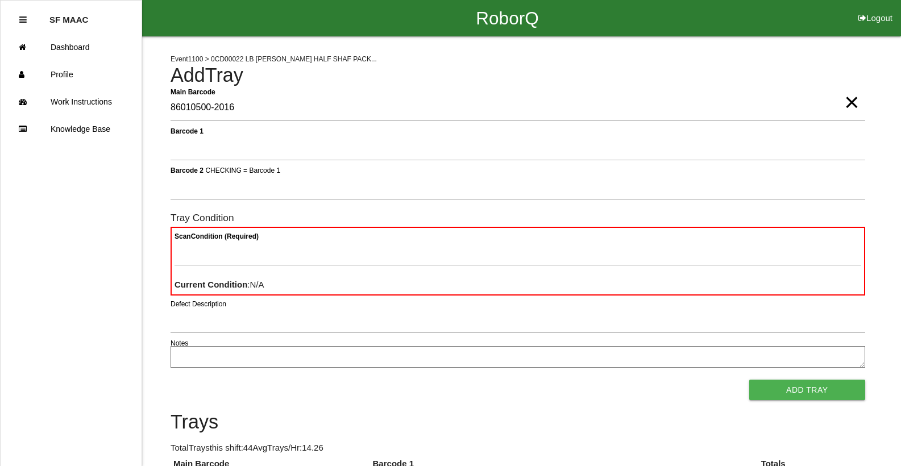
type Barcode "86010500-2016"
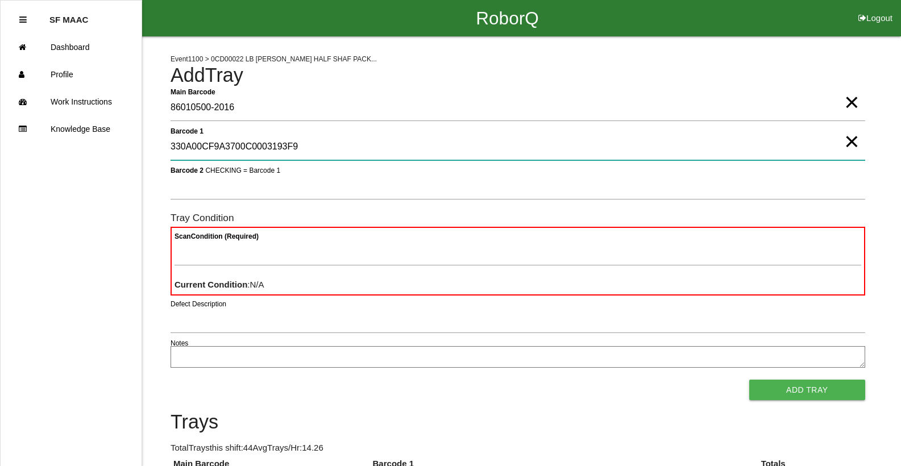
type 1 "330A00CF9A3700C0003193F9"
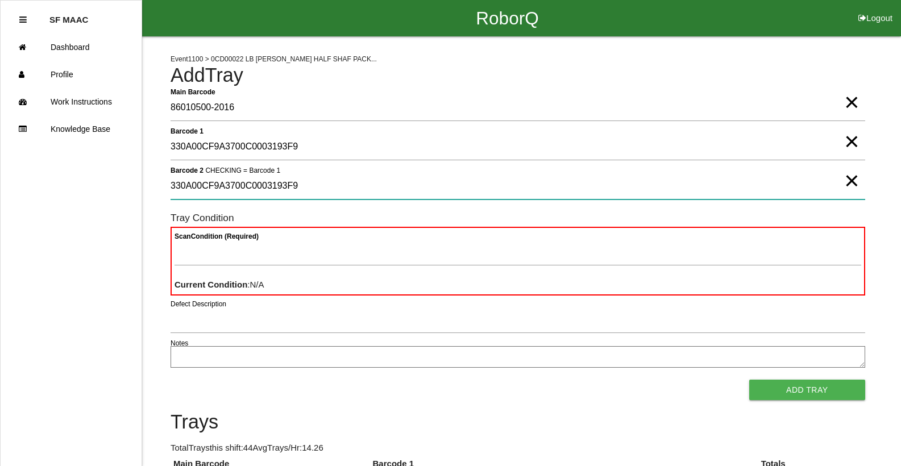
type 2 "330A00CF9A3700C0003193F9"
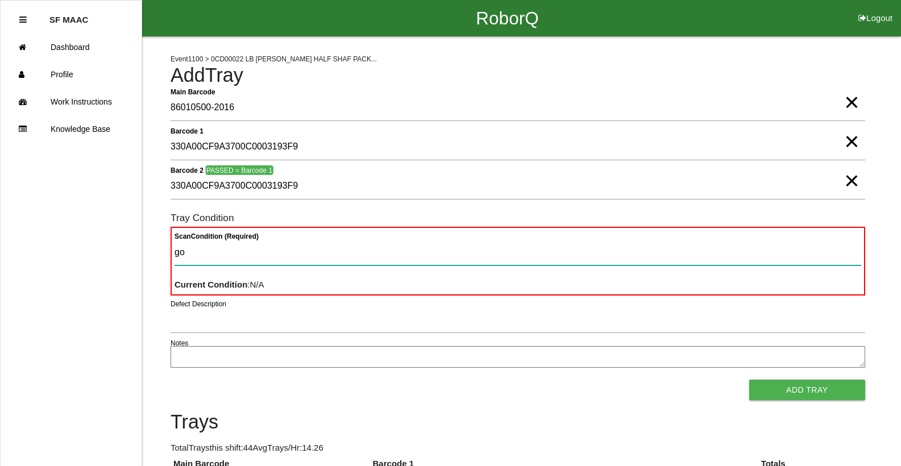
type Condition "goo"
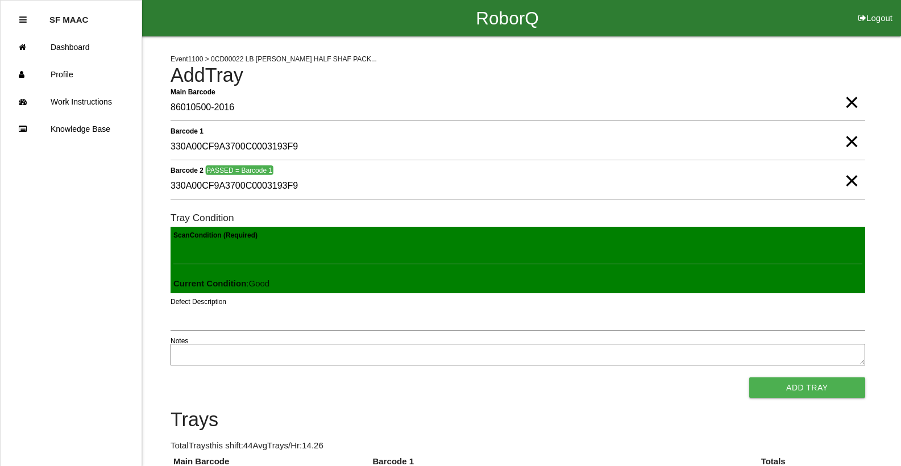
click at [749, 377] on button "Add Tray" at bounding box center [807, 387] width 116 height 20
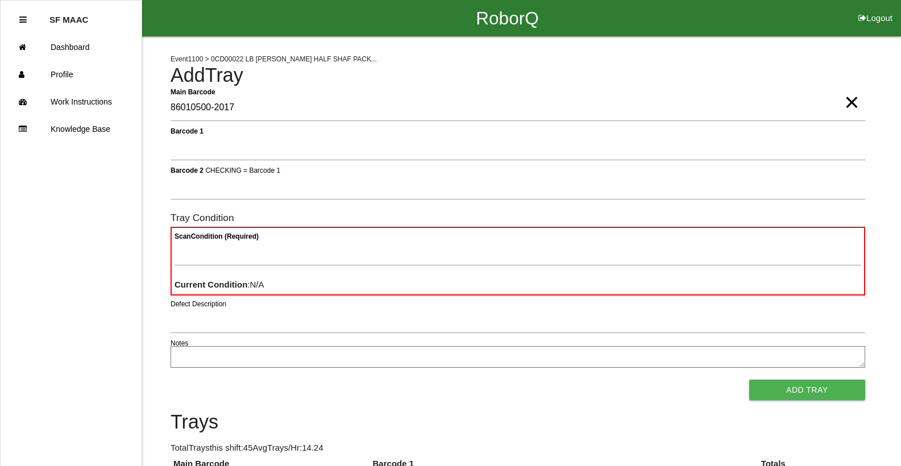
type Barcode "86010500-2017"
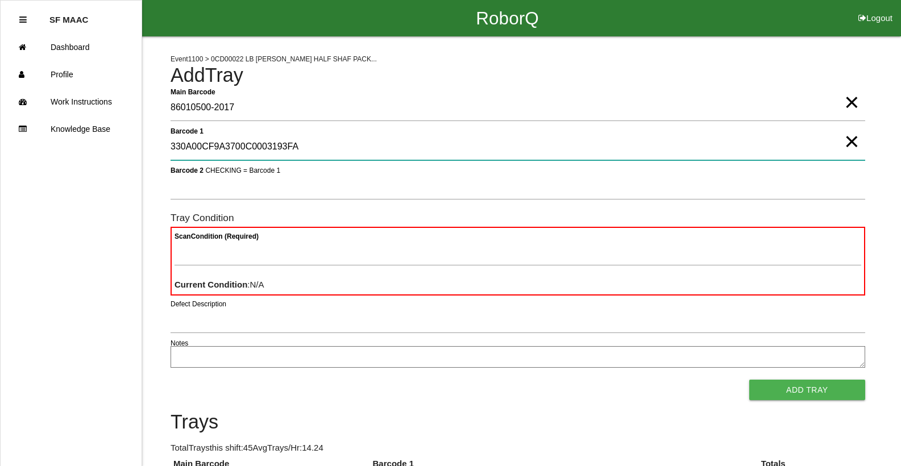
type 1 "330A00CF9A3700C0003193FA"
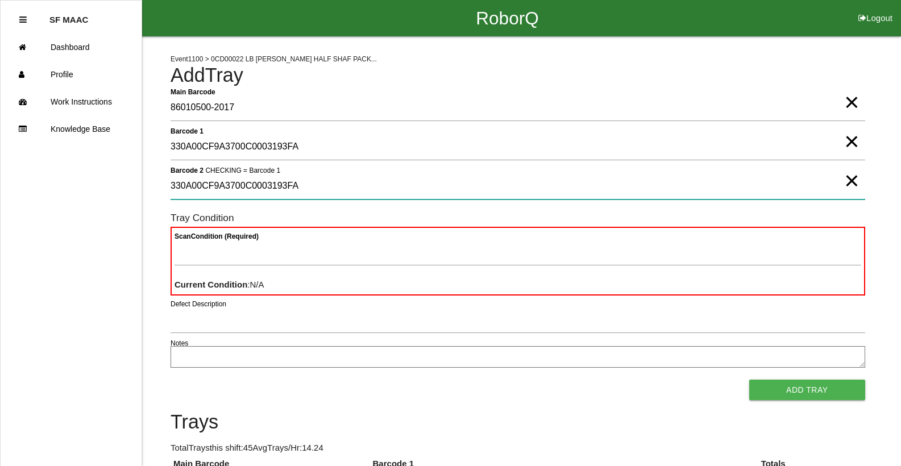
type 2 "330A00CF9A3700C0003193FA"
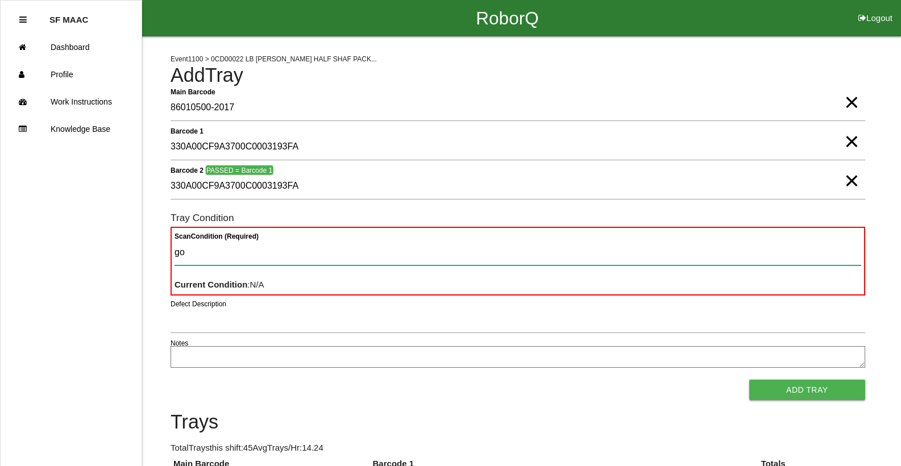
type Condition "goo"
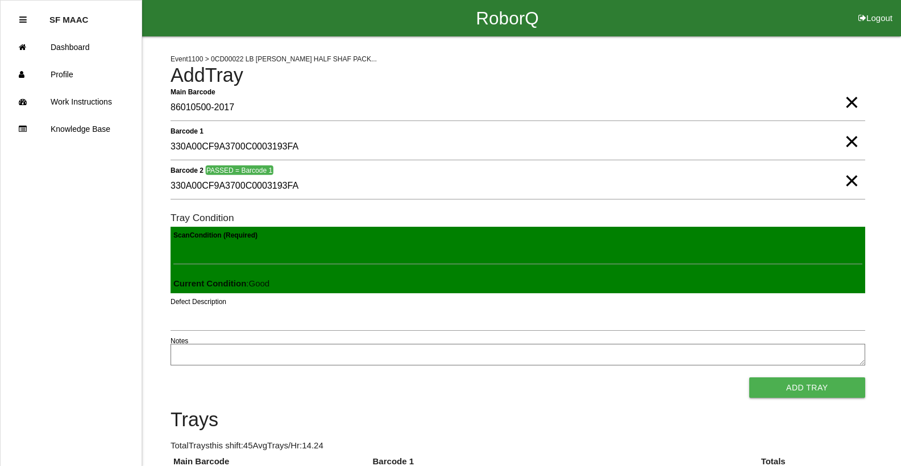
click button "Add Tray" at bounding box center [807, 387] width 116 height 20
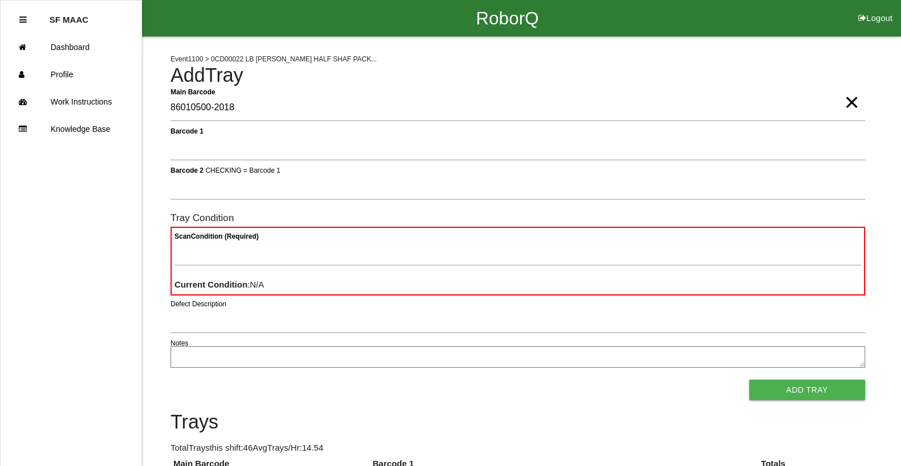
type Barcode "86010500-2018"
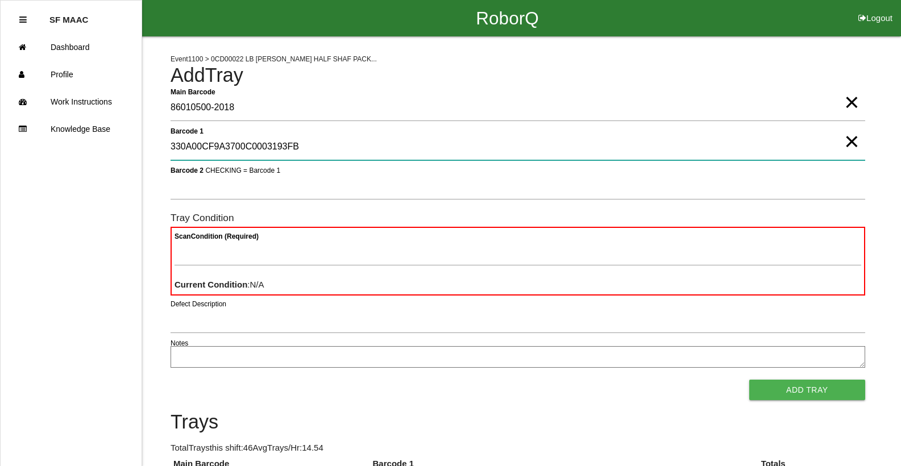
type 1 "330A00CF9A3700C0003193FB"
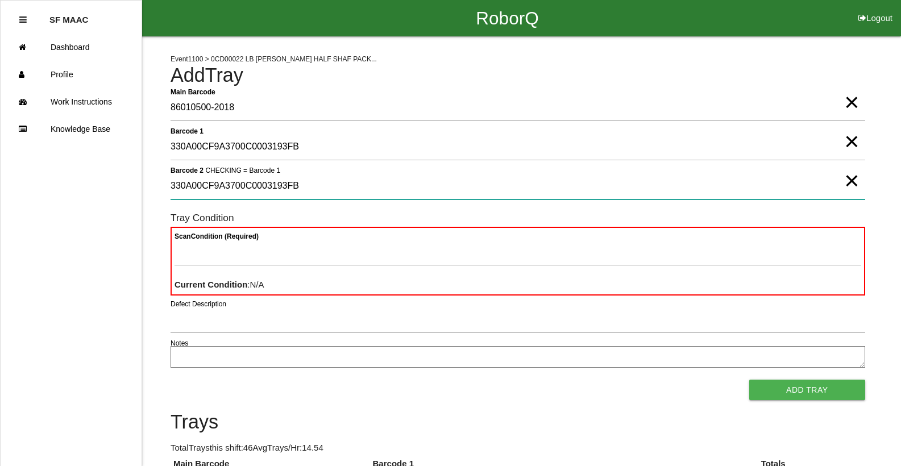
type 2 "330A00CF9A3700C0003193FB"
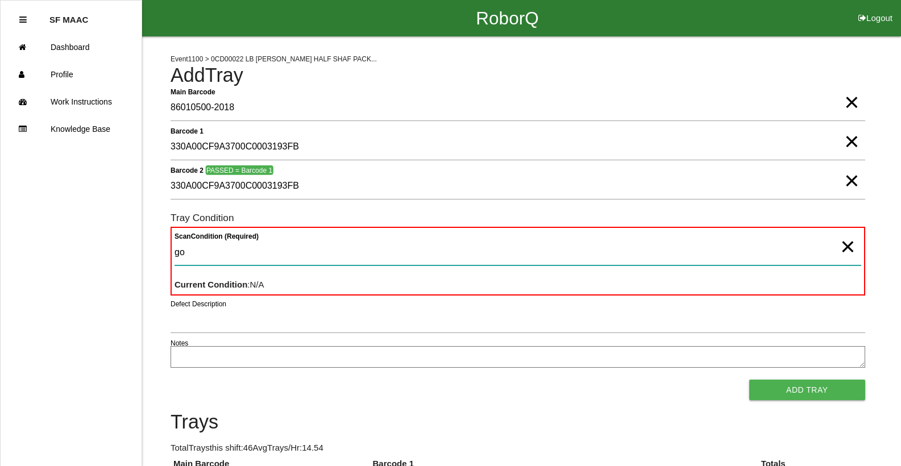
type Condition "goo"
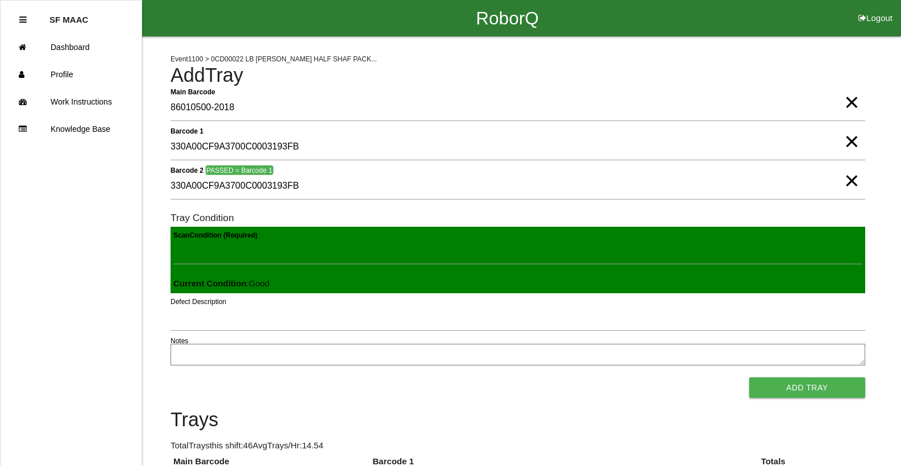
click at [749, 377] on button "Add Tray" at bounding box center [807, 387] width 116 height 20
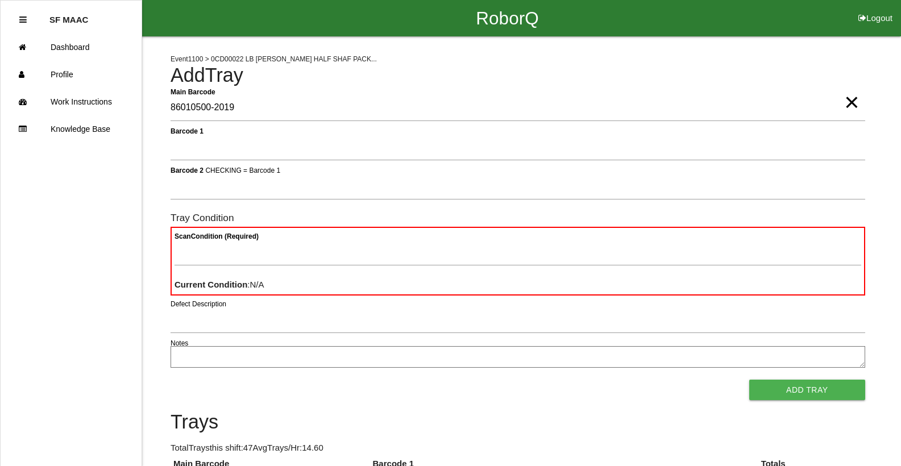
type Barcode "86010500-2019"
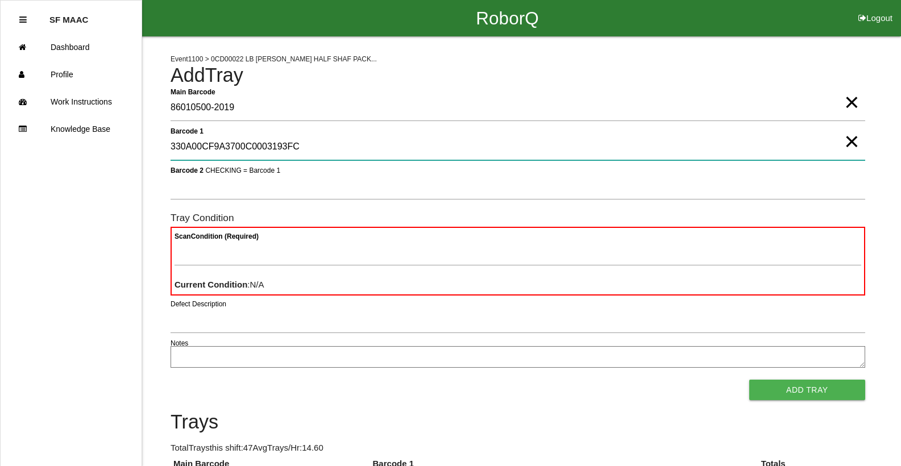
type 1 "330A00CF9A3700C0003193FC"
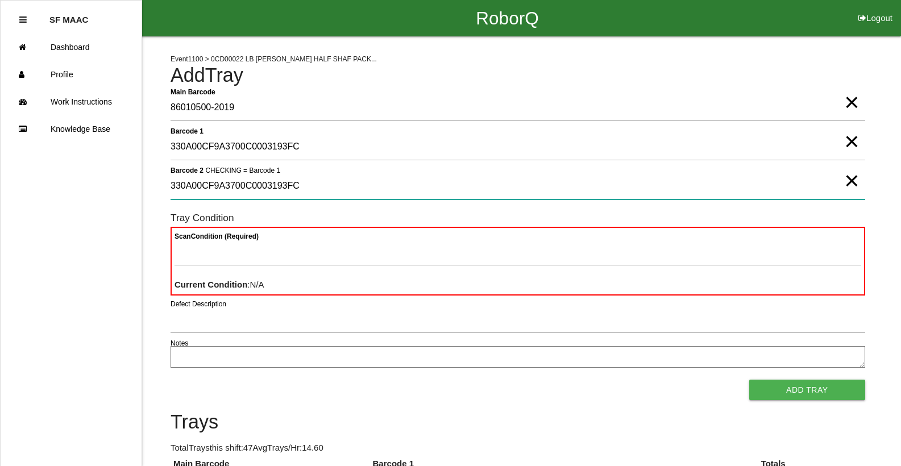
type 2 "330A00CF9A3700C0003193FC"
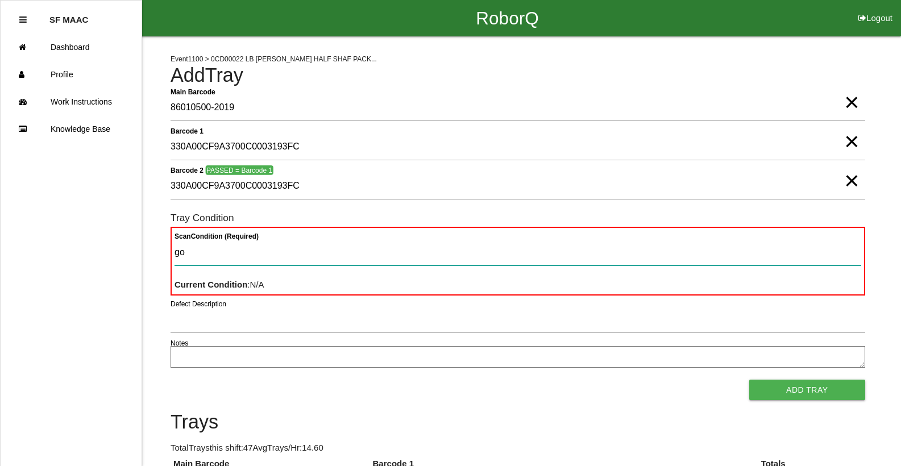
type Condition "goo"
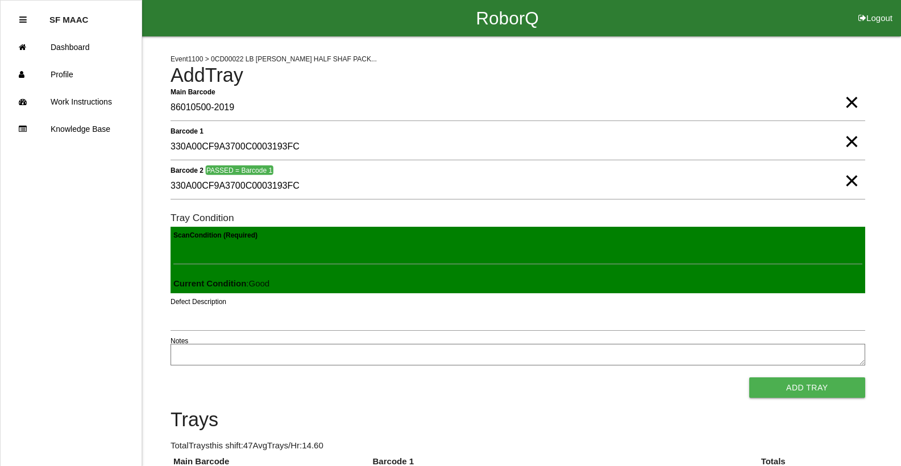
click at [749, 377] on button "Add Tray" at bounding box center [807, 387] width 116 height 20
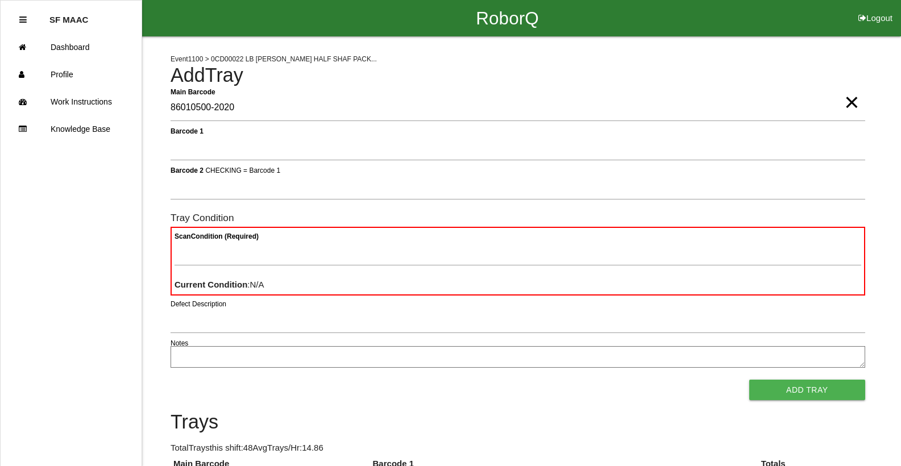
type Barcode "86010500-2020"
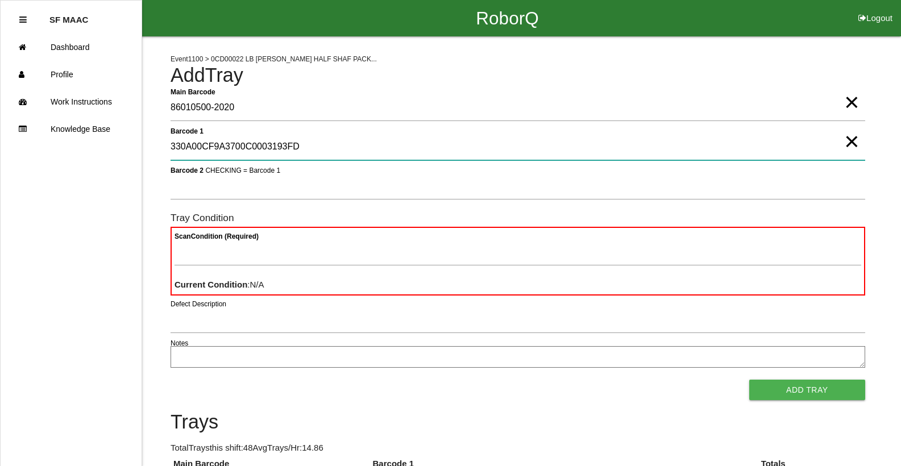
type 1 "330A00CF9A3700C0003193FD"
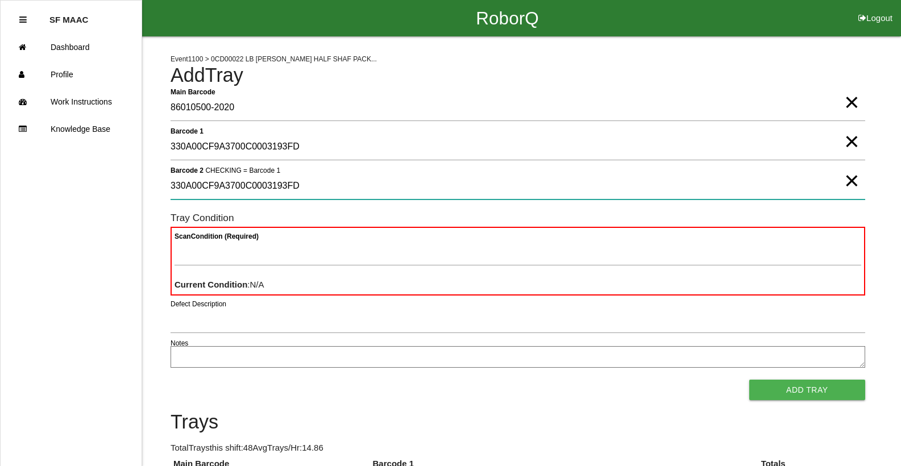
type 2 "330A00CF9A3700C0003193FD"
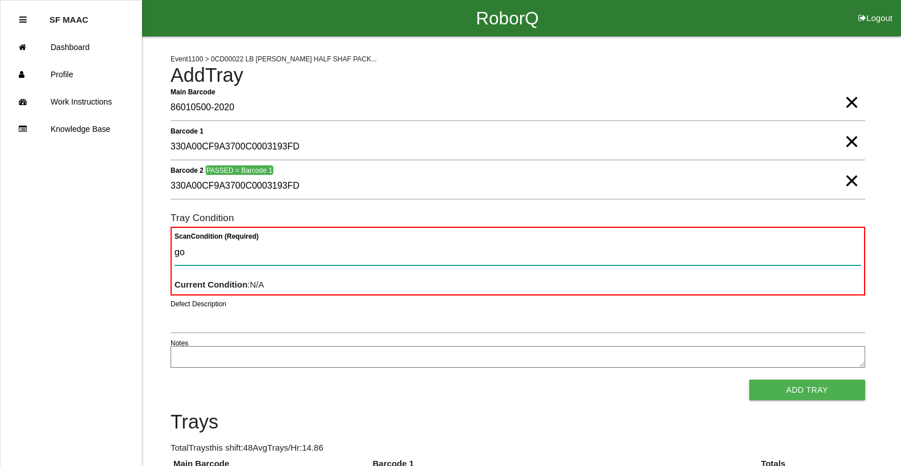
type Condition "goo"
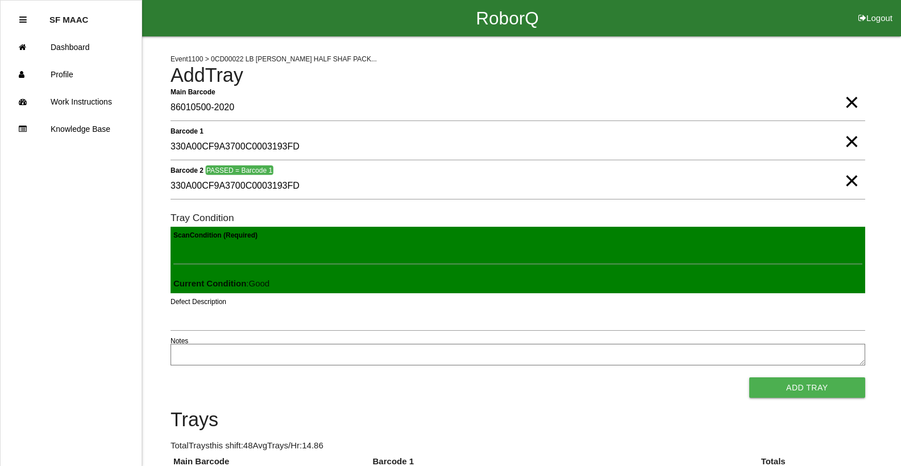
click at [749, 377] on button "Add Tray" at bounding box center [807, 387] width 116 height 20
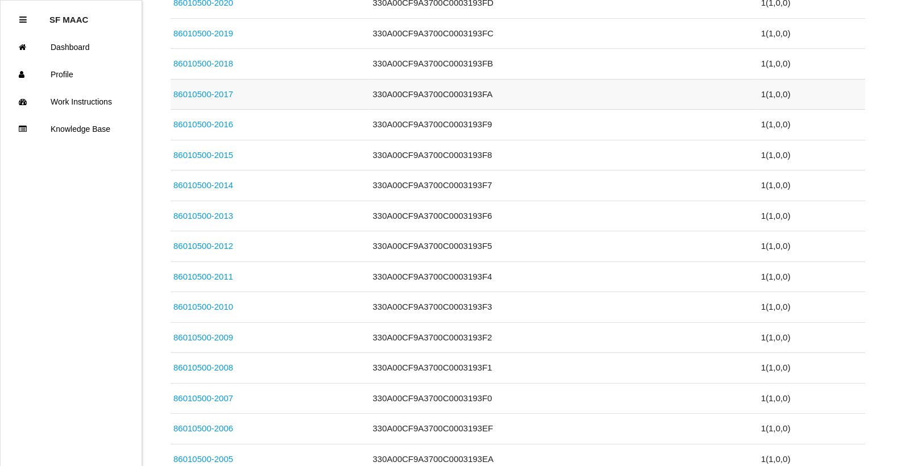
scroll to position [511, 0]
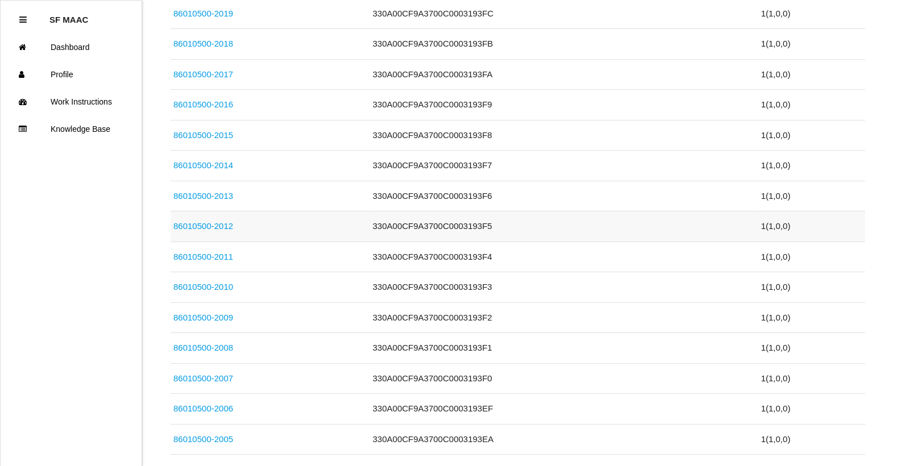
type Barcode "86010500-2021"
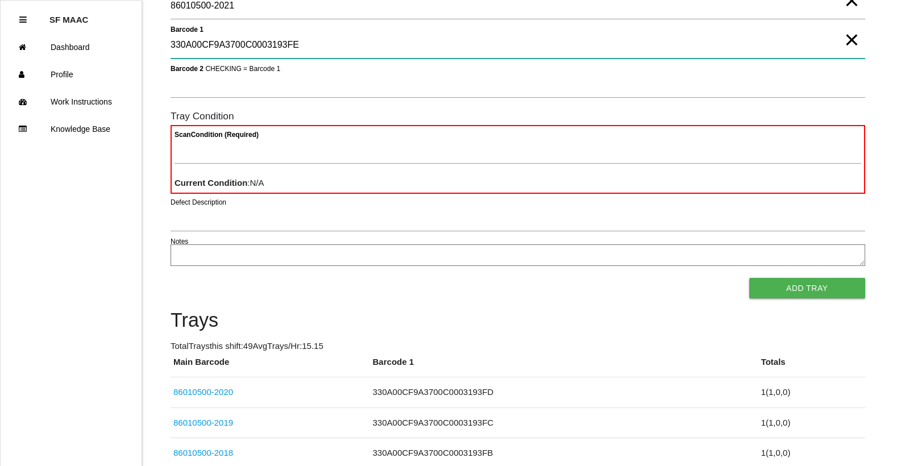
type 1 "330A00CF9A3700C0003193FE"
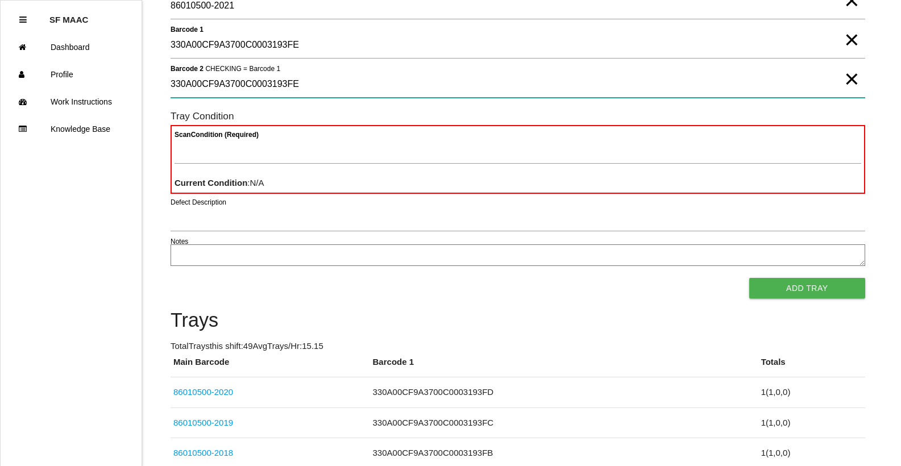
type 2 "330A00CF9A3700C0003193FE"
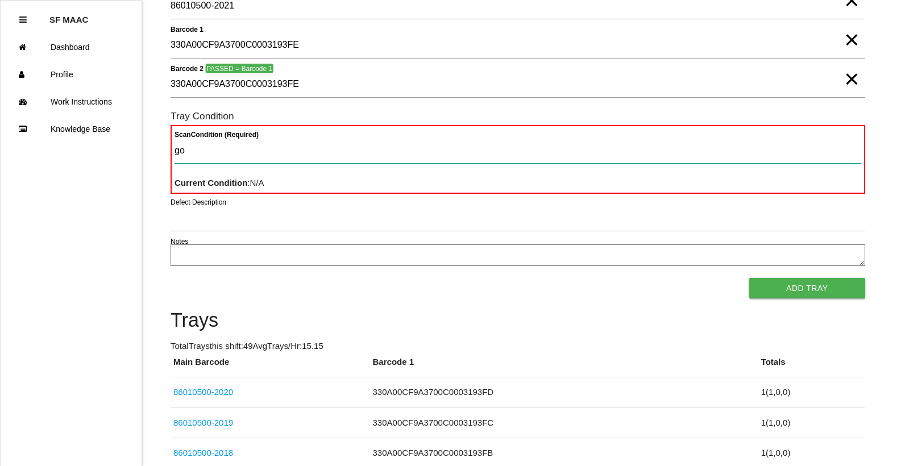
type Condition "goo"
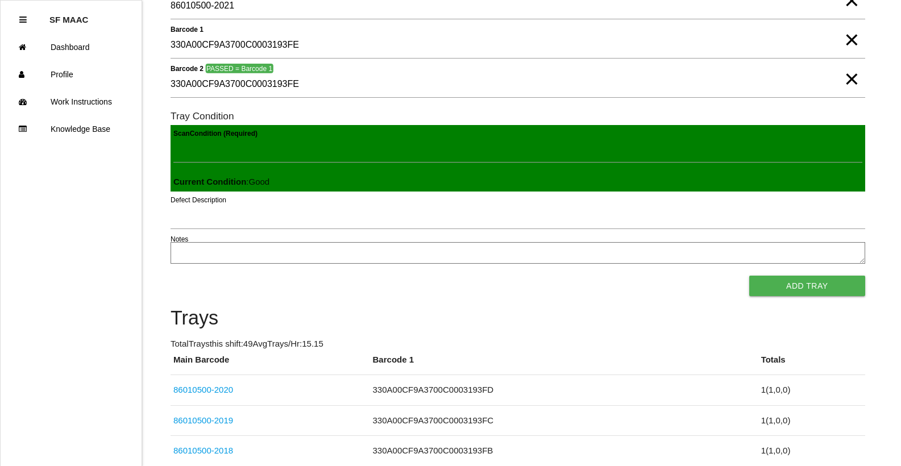
click button "Add Tray" at bounding box center [807, 286] width 116 height 20
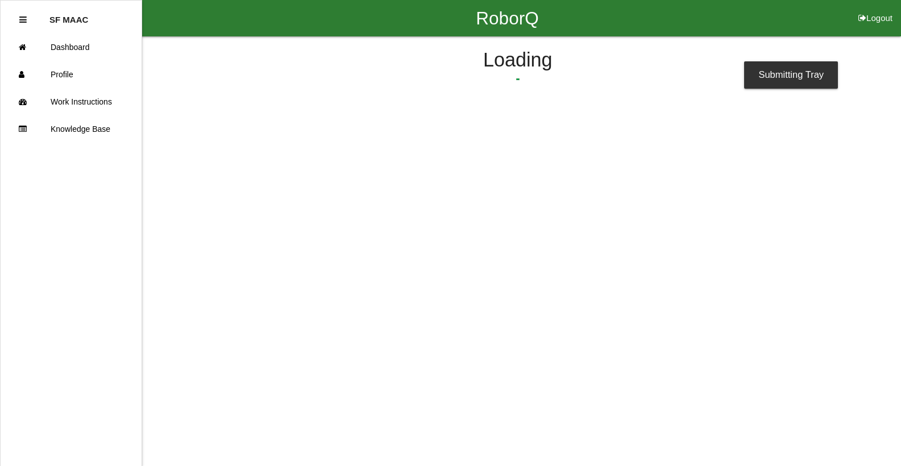
scroll to position [0, 0]
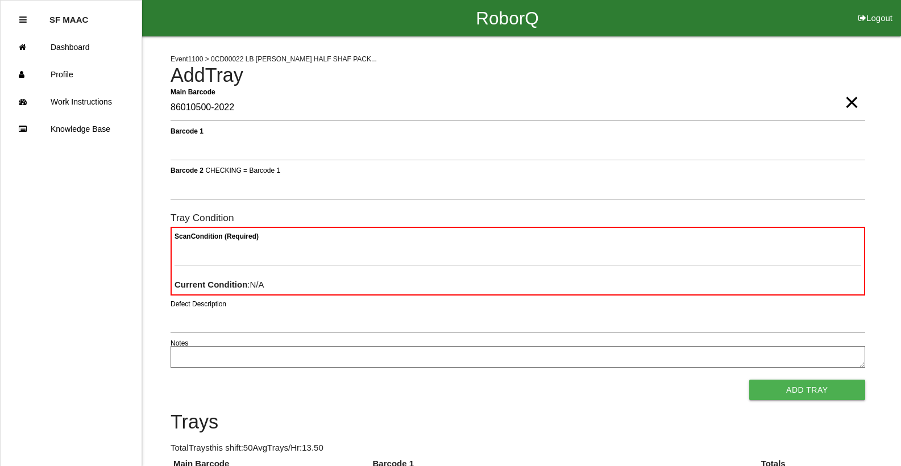
type Barcode "86010500-2022"
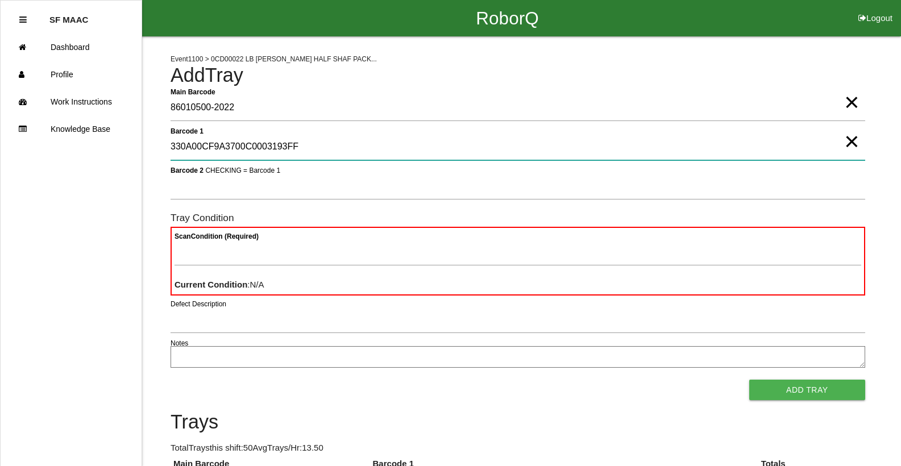
type 1 "330A00CF9A3700C0003193FF"
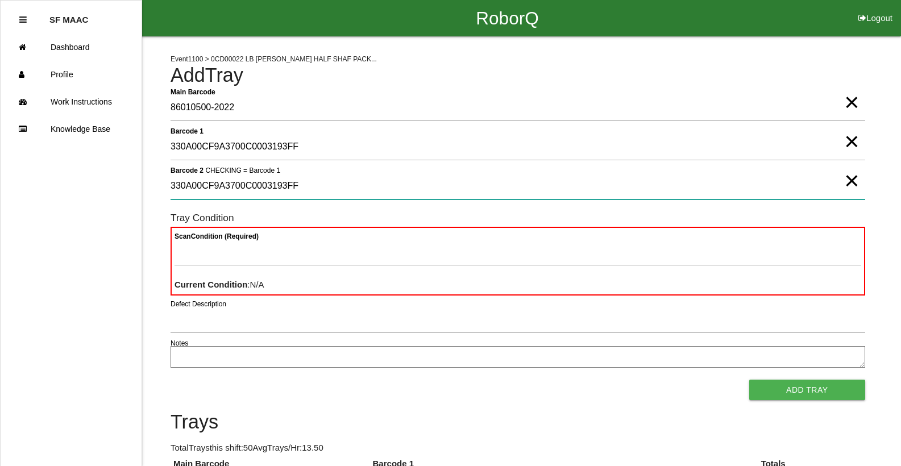
type 2 "330A00CF9A3700C0003193FF"
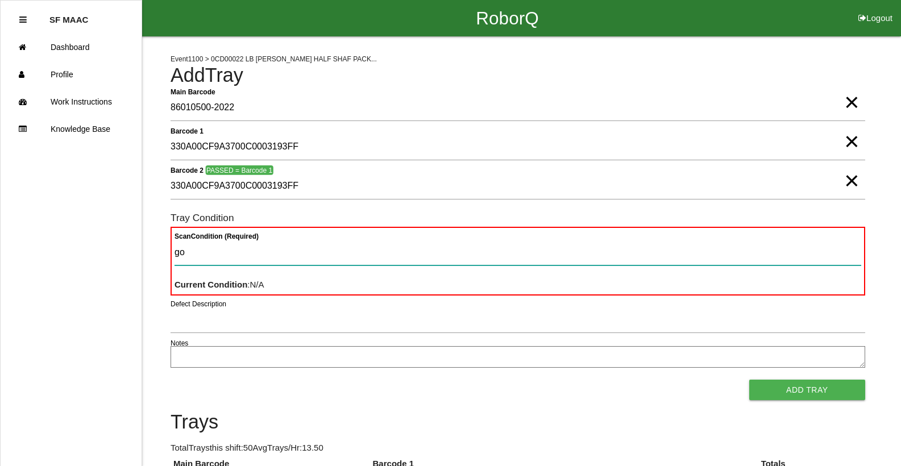
type Condition "goo"
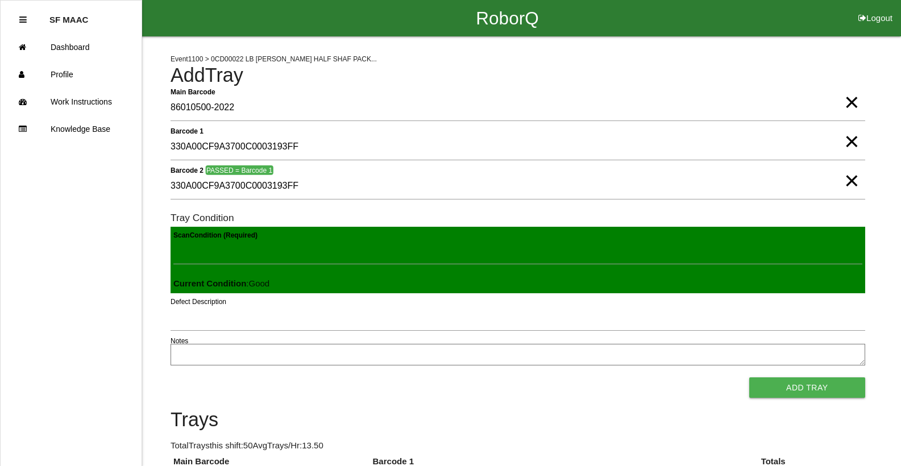
click at [749, 377] on button "Add Tray" at bounding box center [807, 387] width 116 height 20
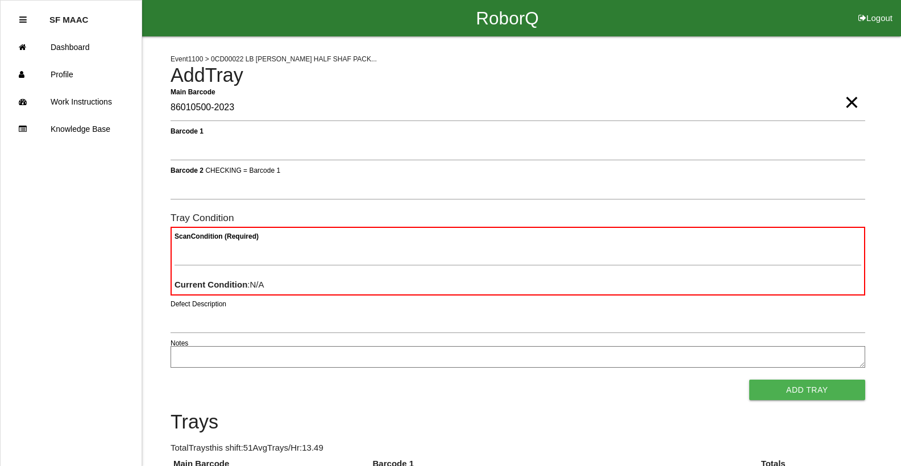
type Barcode "86010500-2023"
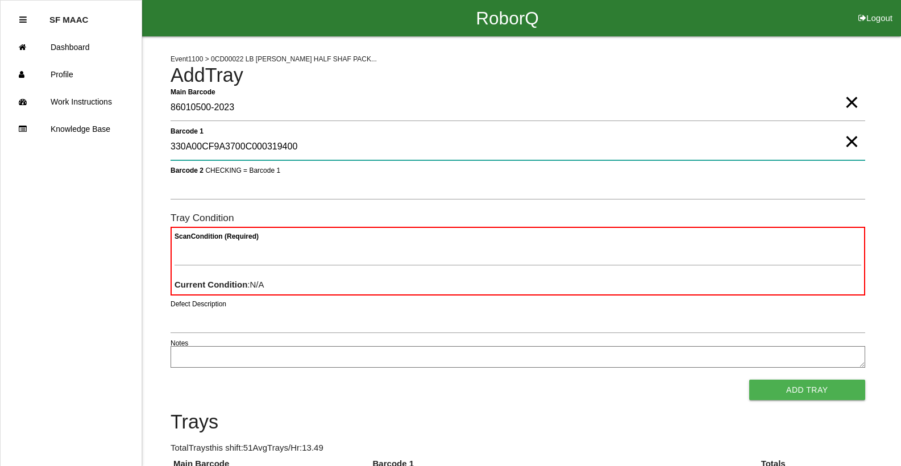
type 1 "330A00CF9A3700C000319400"
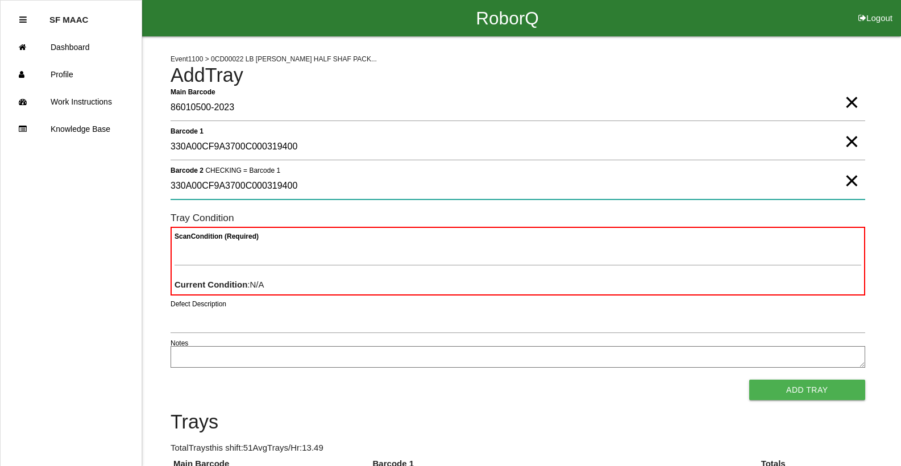
type 2 "330A00CF9A3700C000319400"
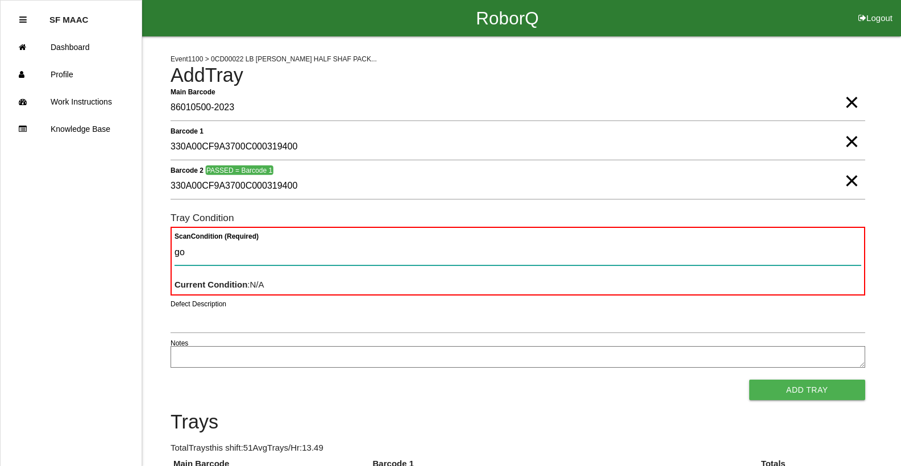
type Condition "goo"
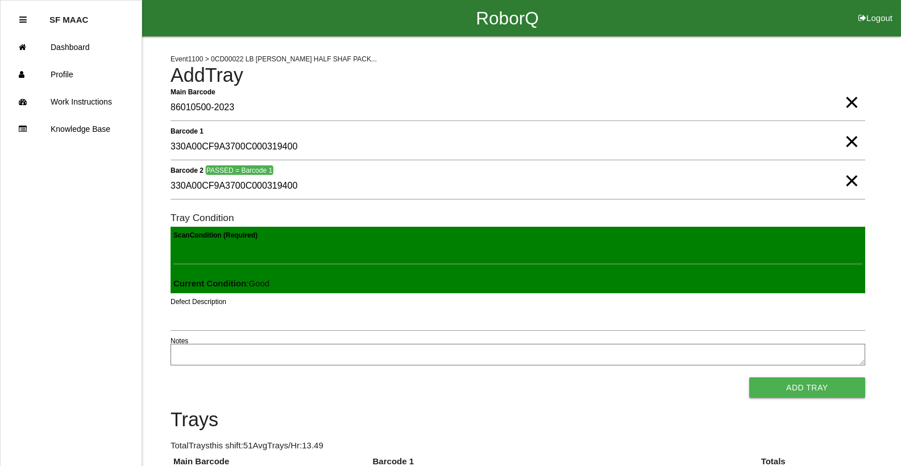
click at [749, 377] on button "Add Tray" at bounding box center [807, 387] width 116 height 20
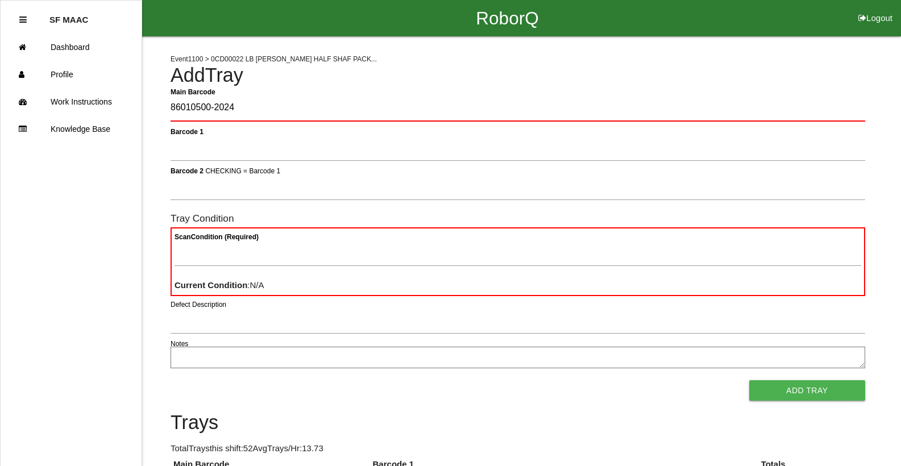
type Barcode "86010500-2024"
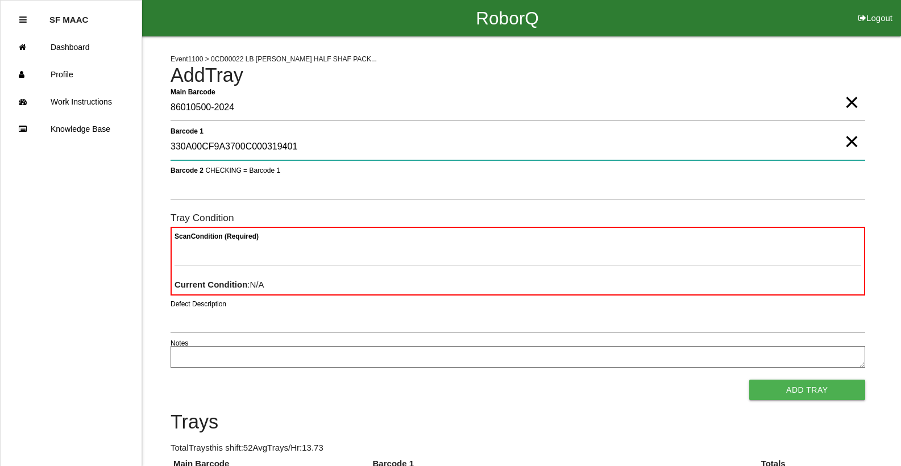
type 1 "330A00CF9A3700C000319401"
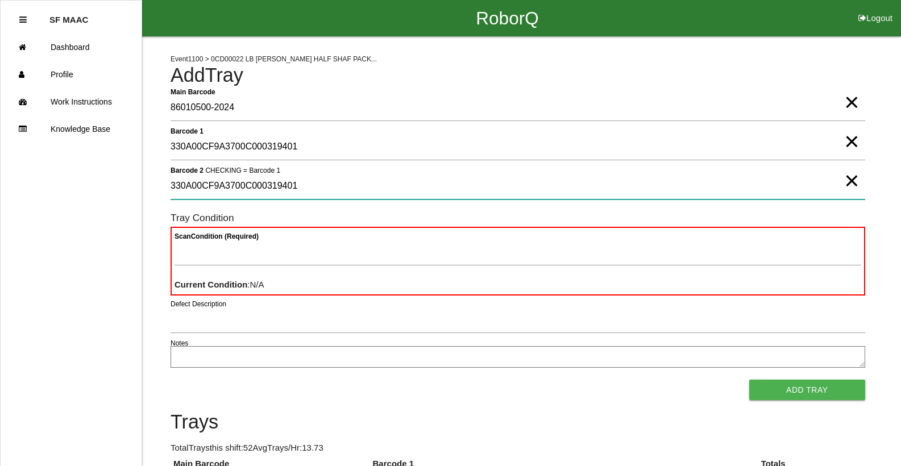
type 2 "330A00CF9A3700C000319401"
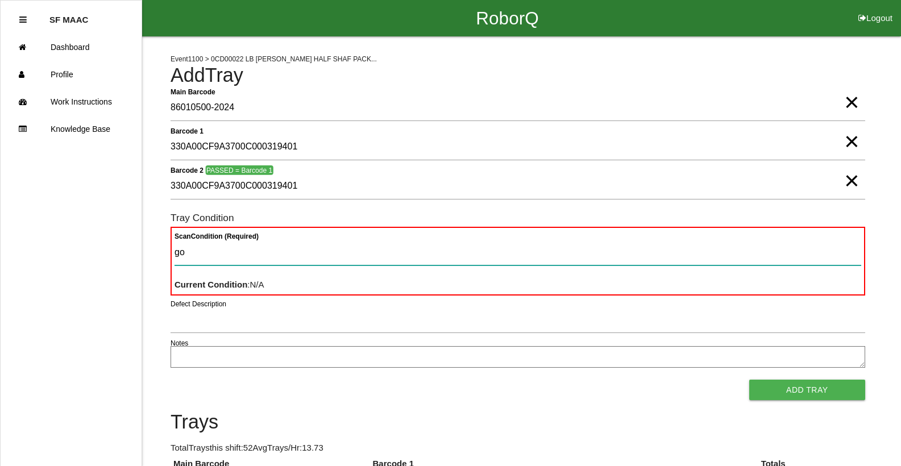
type Condition "goo"
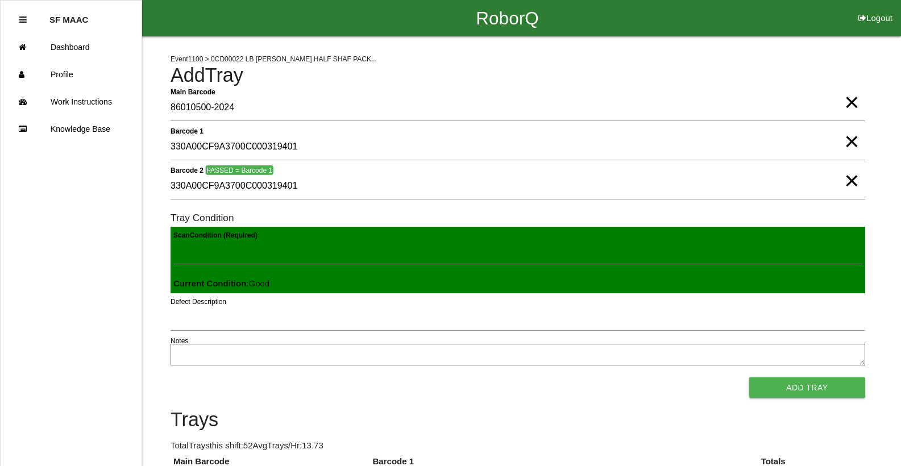
click at [749, 377] on button "Add Tray" at bounding box center [807, 387] width 116 height 20
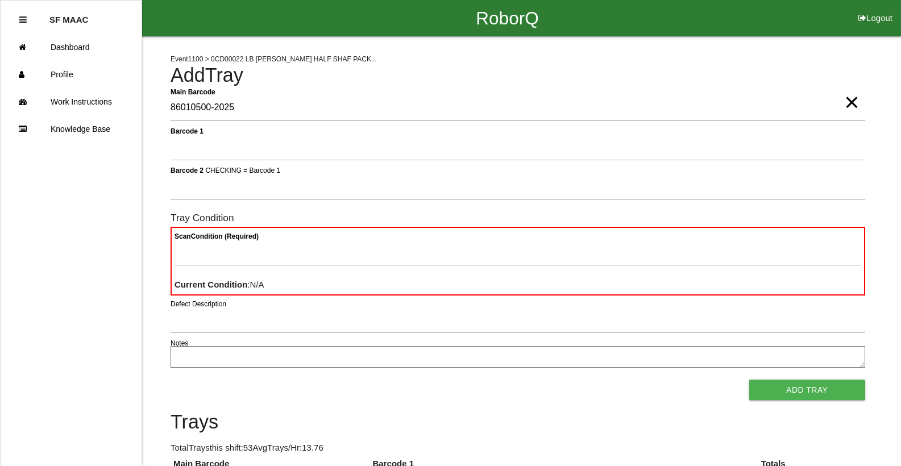
type Barcode "86010500-2025"
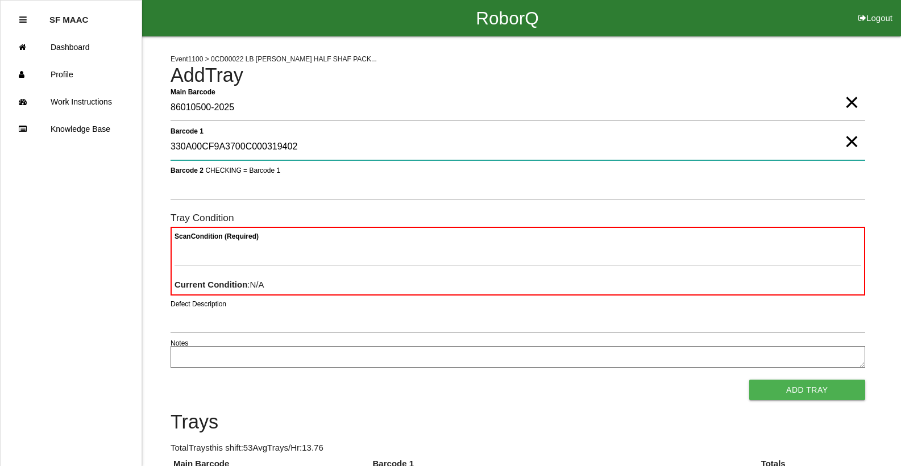
type 1 "330A00CF9A3700C000319402"
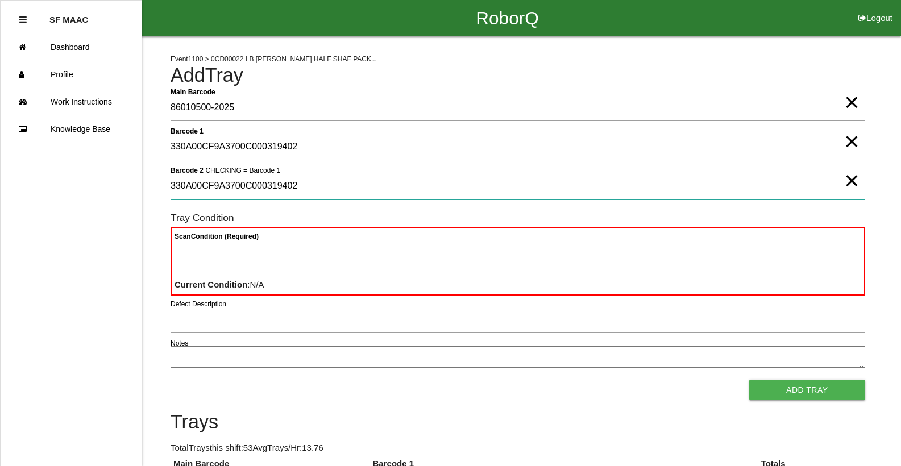
type 2 "330A00CF9A3700C000319402"
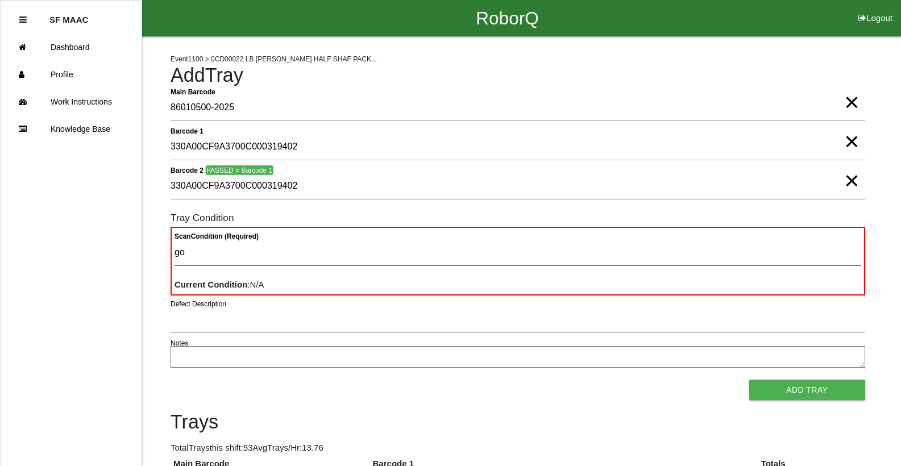
type Condition "goo"
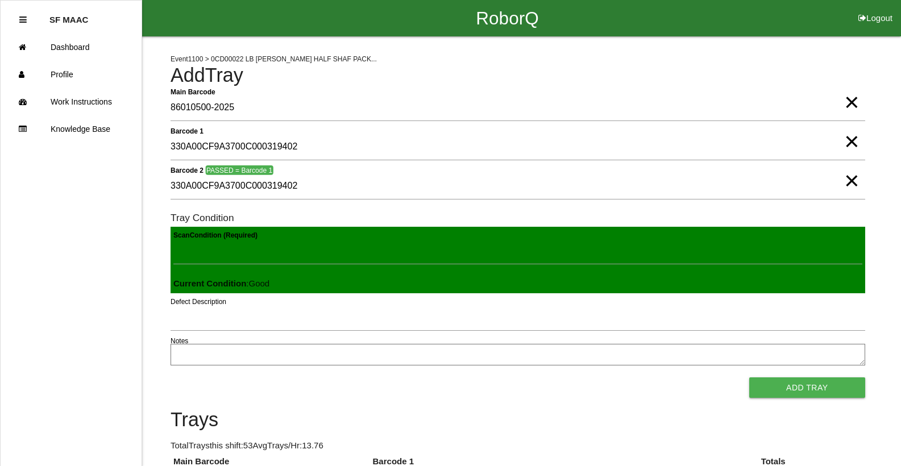
click at [749, 377] on button "Add Tray" at bounding box center [807, 387] width 116 height 20
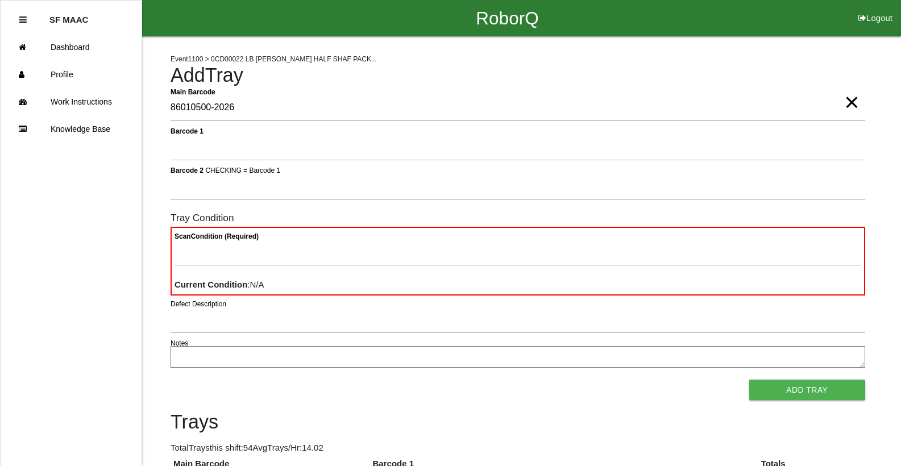
type Barcode "86010500-2026"
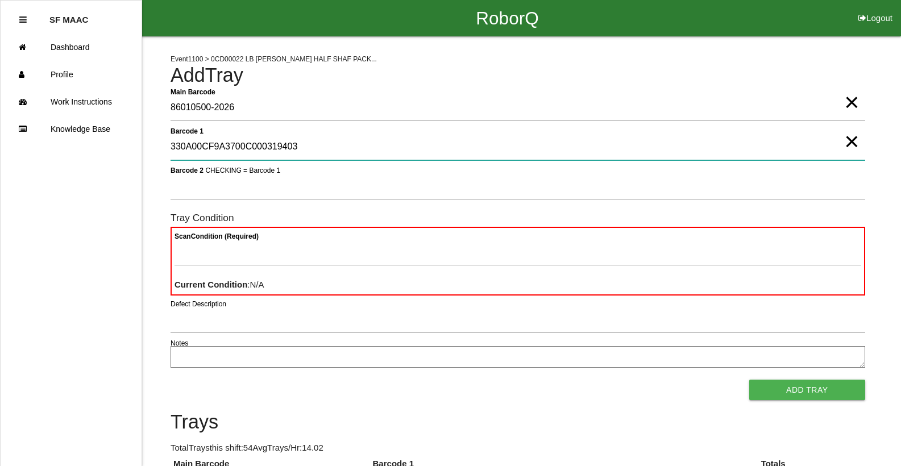
type 1 "330A00CF9A3700C000319403"
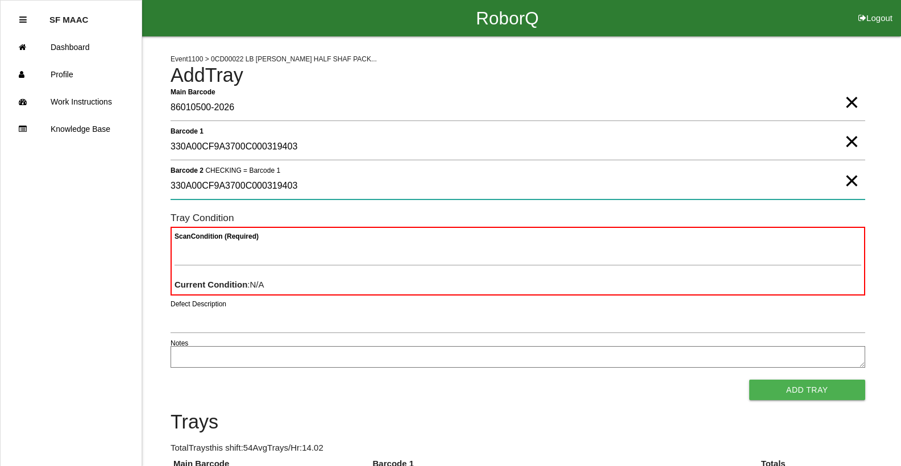
type 2 "330A00CF9A3700C000319403"
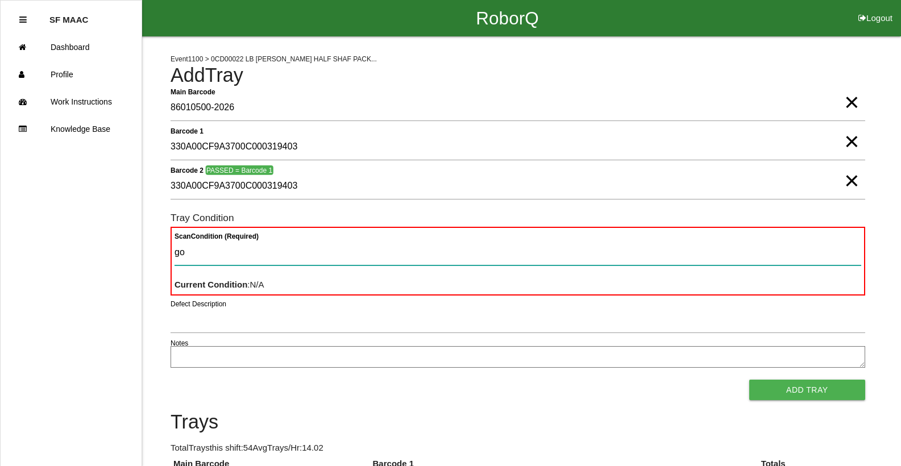
type Condition "goo"
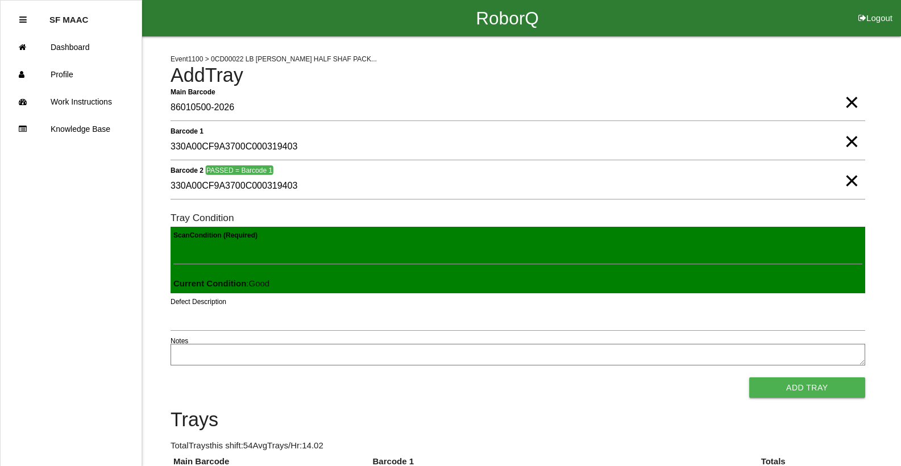
click at [749, 377] on button "Add Tray" at bounding box center [807, 387] width 116 height 20
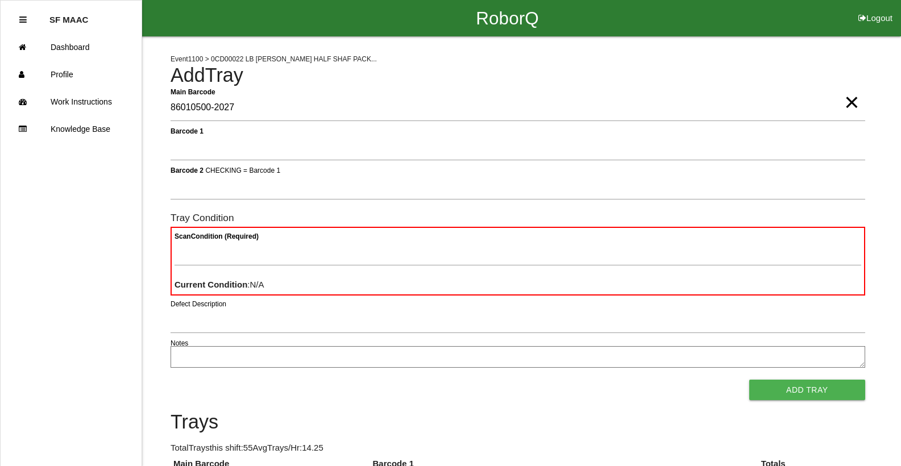
type Barcode "86010500-2027"
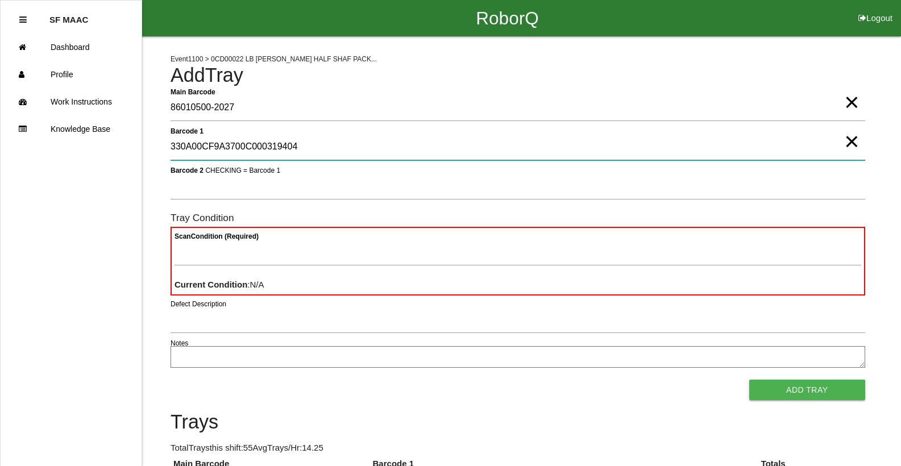
type 1 "330A00CF9A3700C000319404"
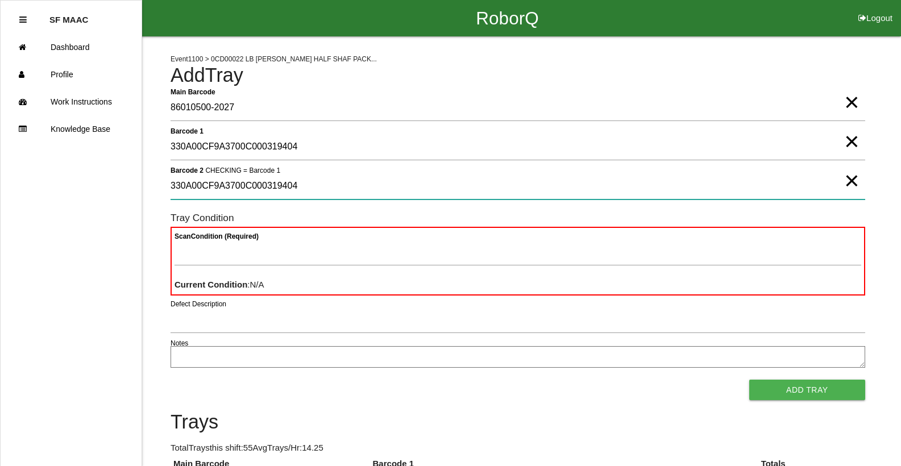
type 2 "330A00CF9A3700C000319404"
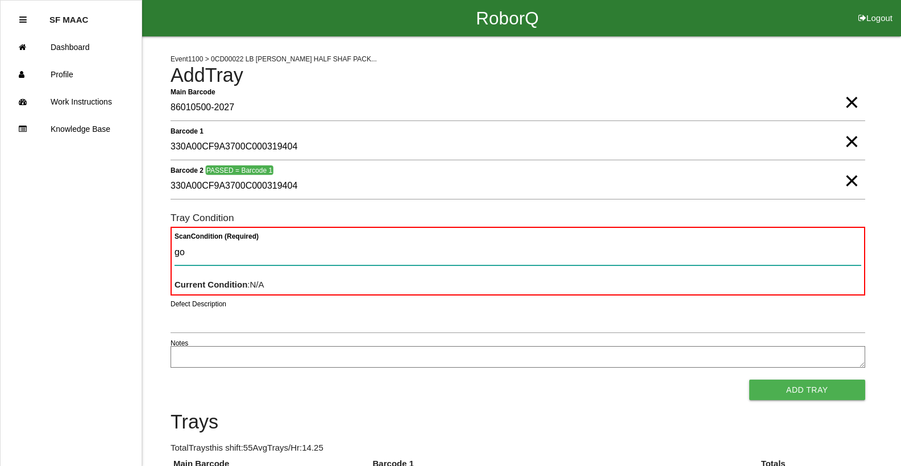
type Condition "goo"
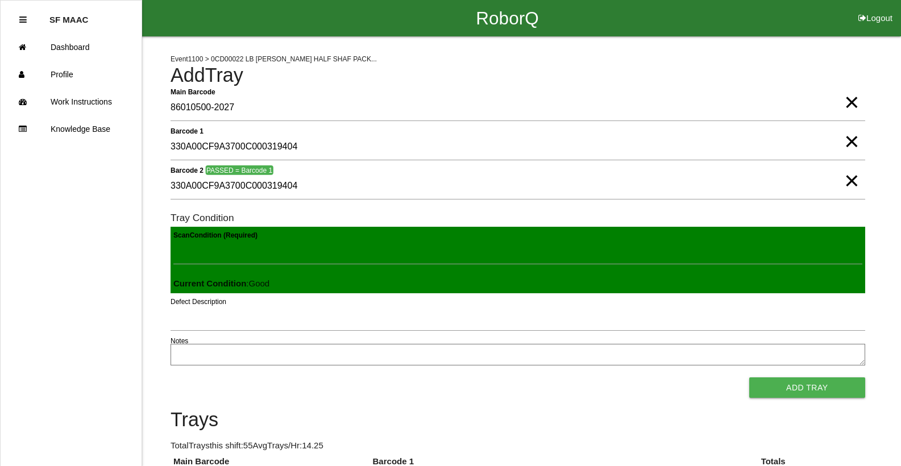
click at [749, 377] on button "Add Tray" at bounding box center [807, 387] width 116 height 20
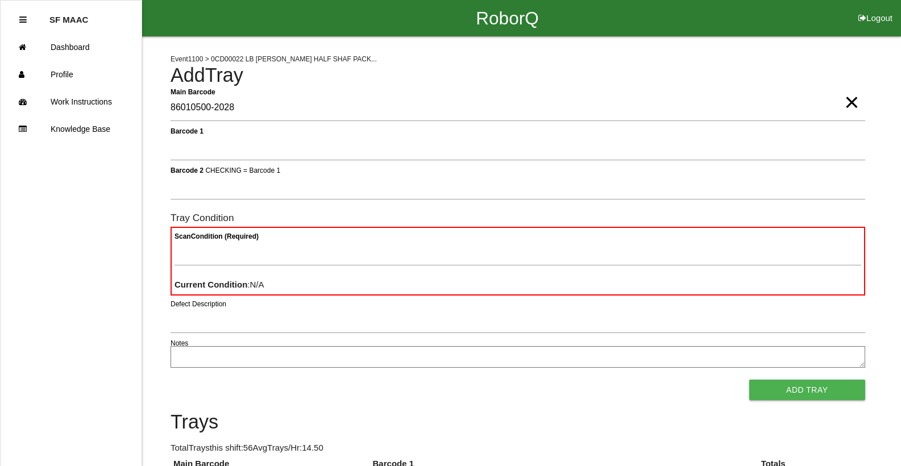
type Barcode "86010500-2028"
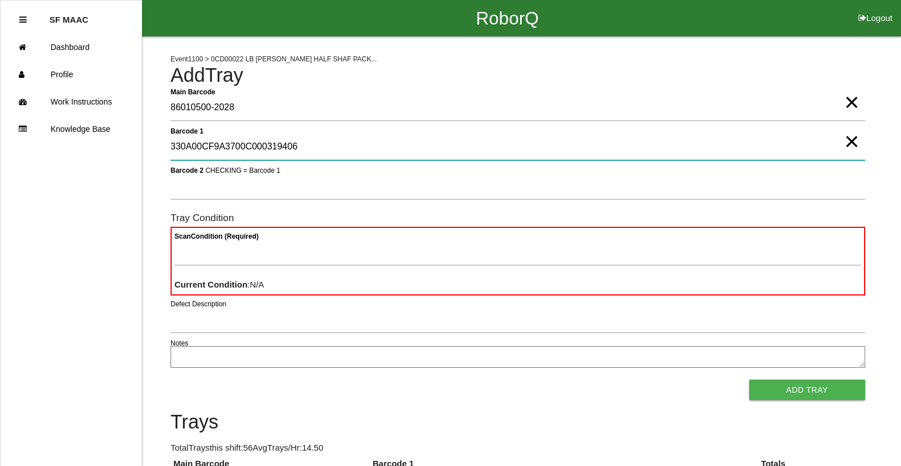
type 1 "330A00CF9A3700C000319406"
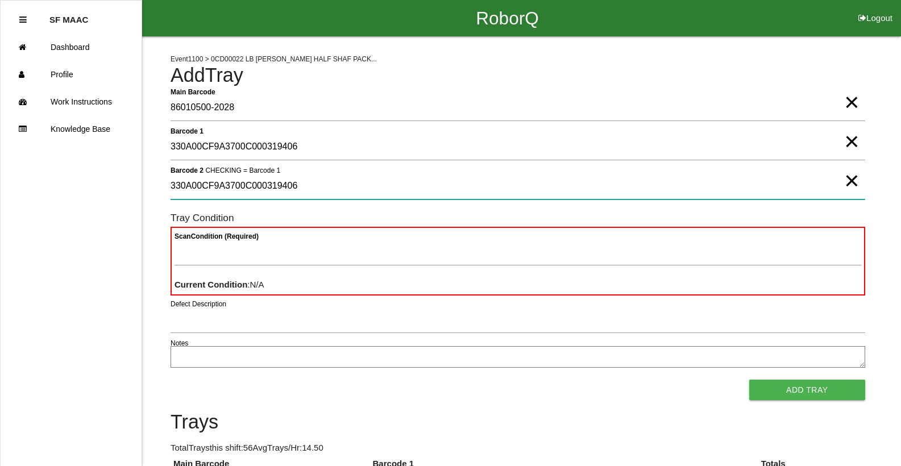
type 2 "330A00CF9A3700C000319406"
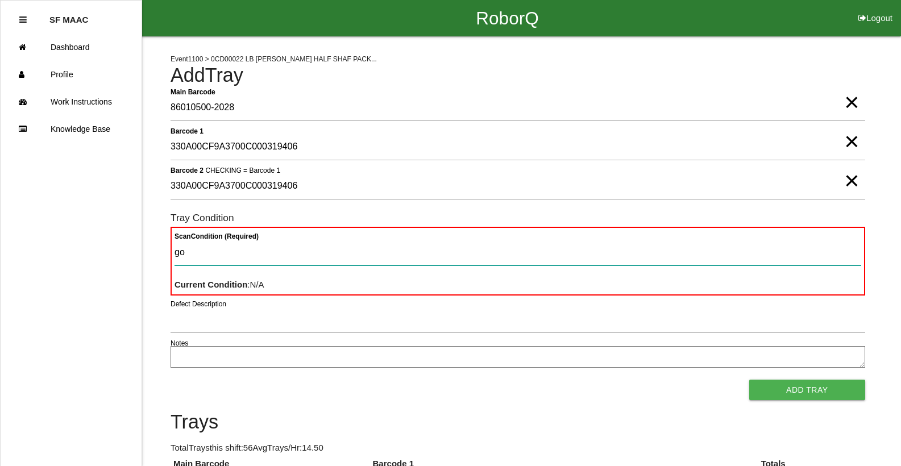
type Condition "goo"
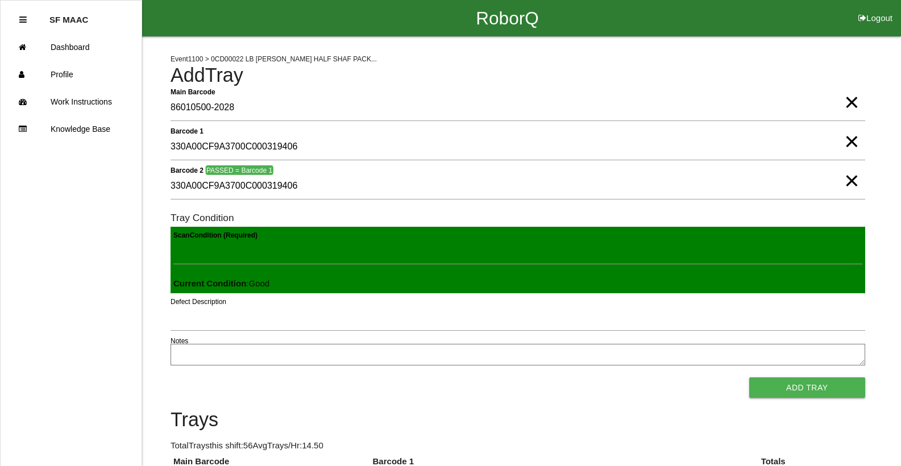
click at [749, 377] on button "Add Tray" at bounding box center [807, 387] width 116 height 20
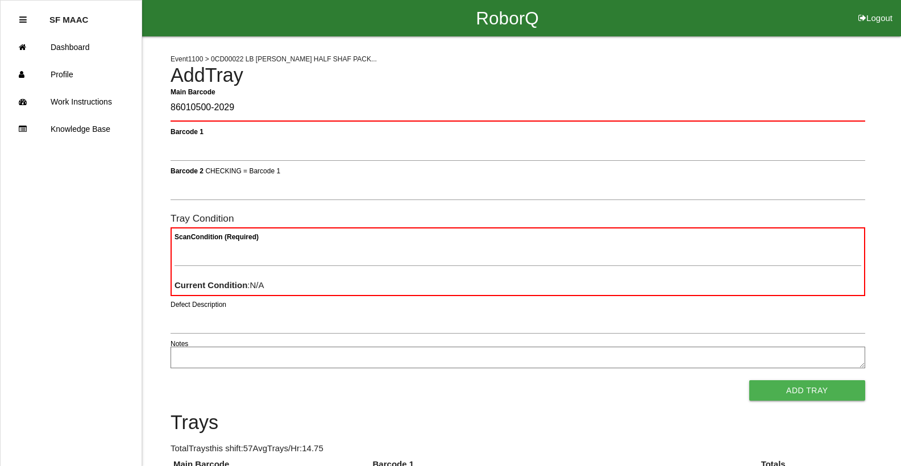
type Barcode "86010500-2029"
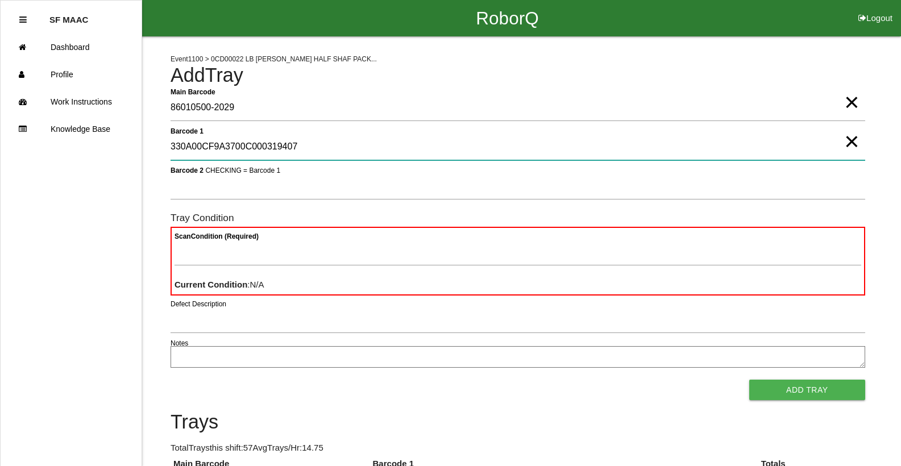
type 1 "330A00CF9A3700C000319407"
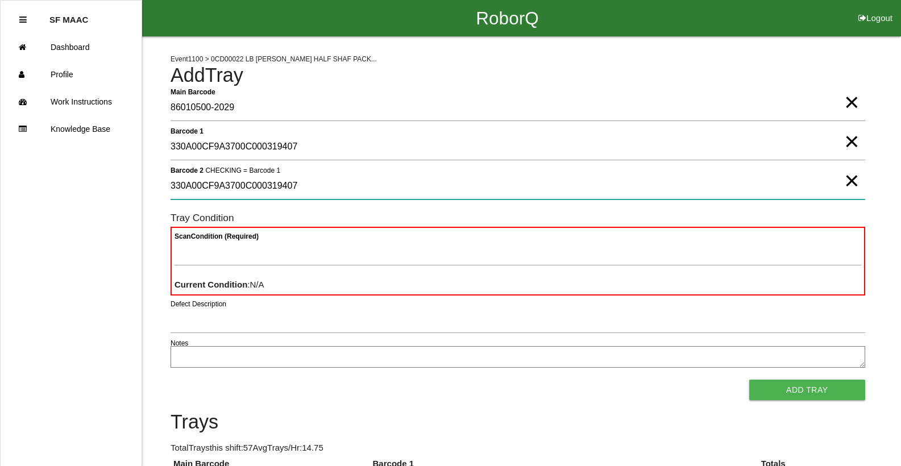
type 2 "330A00CF9A3700C000319407"
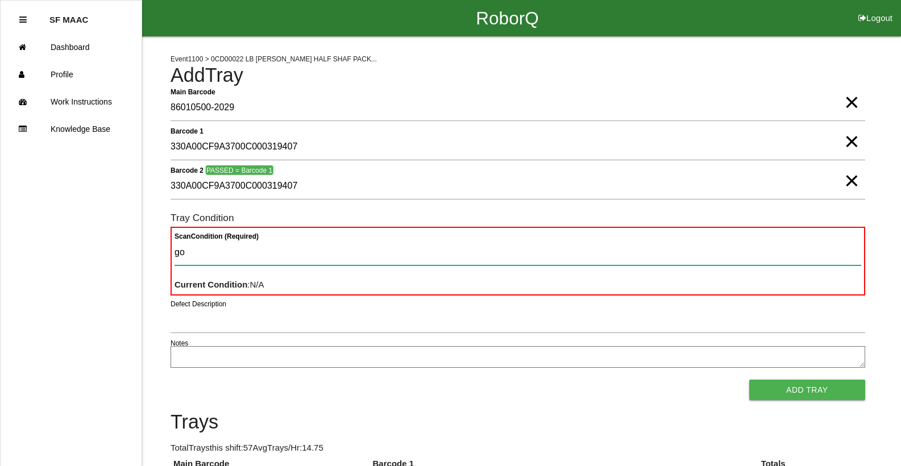
type Condition "goo"
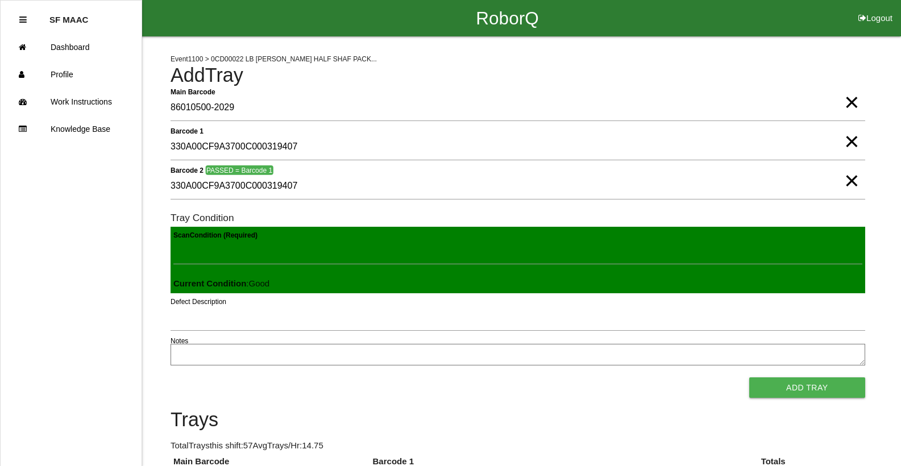
click at [749, 377] on button "Add Tray" at bounding box center [807, 387] width 116 height 20
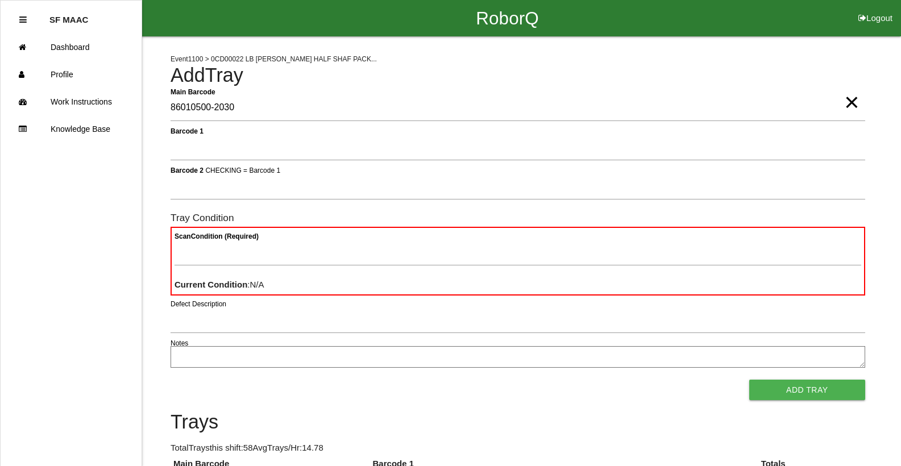
type Barcode "86010500-2030"
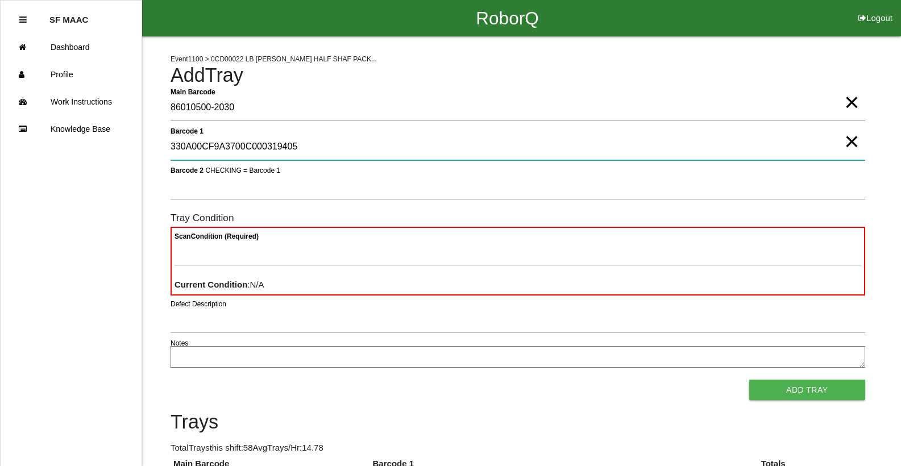
type 1 "330A00CF9A3700C000319405"
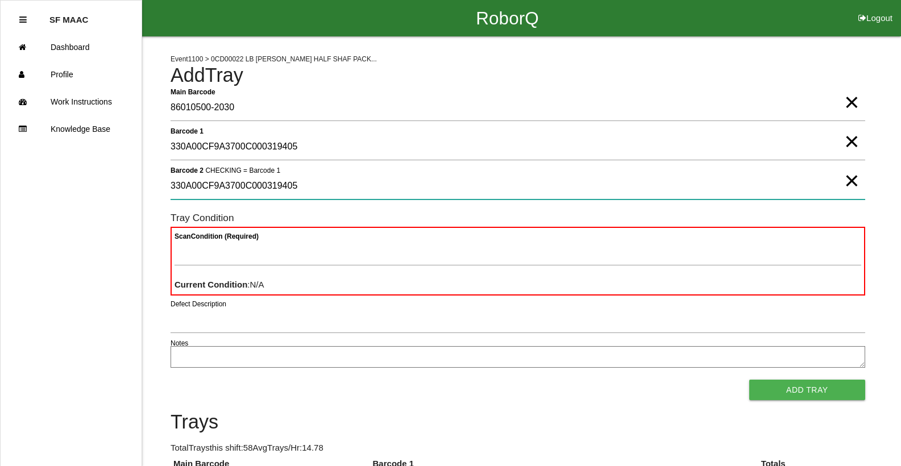
type 2 "330A00CF9A3700C000319405"
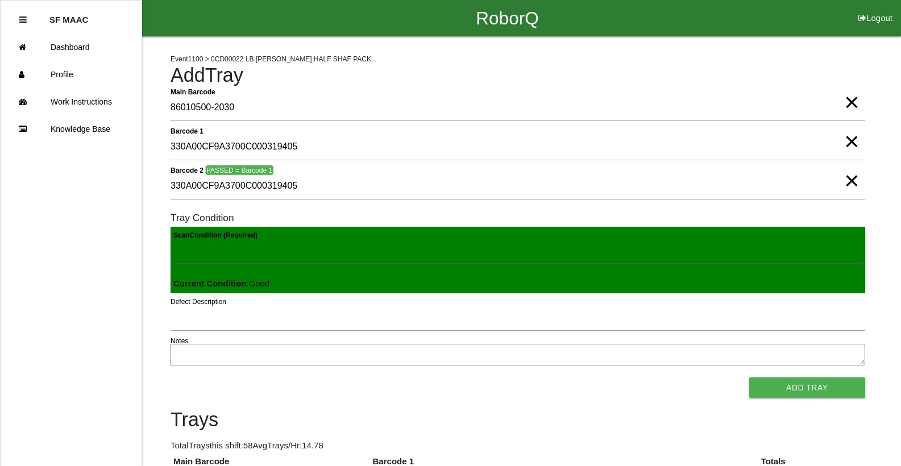
click at [749, 377] on button "Add Tray" at bounding box center [807, 387] width 116 height 20
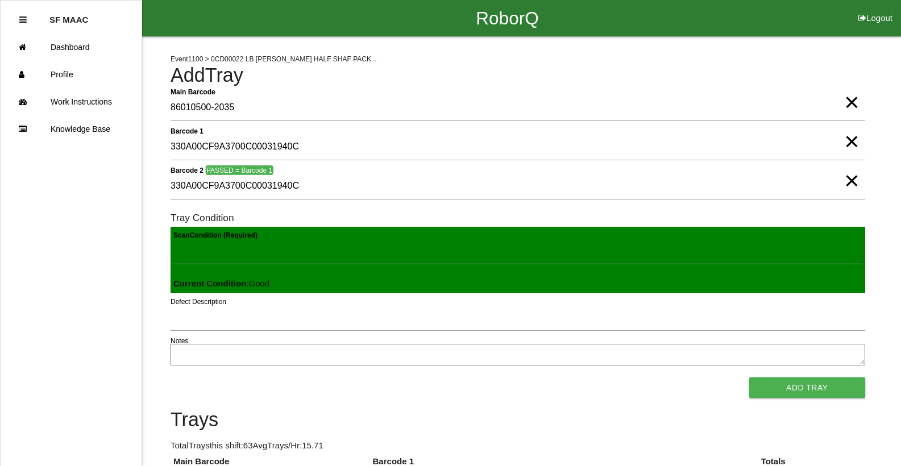
click at [749, 377] on button "Add Tray" at bounding box center [807, 387] width 116 height 20
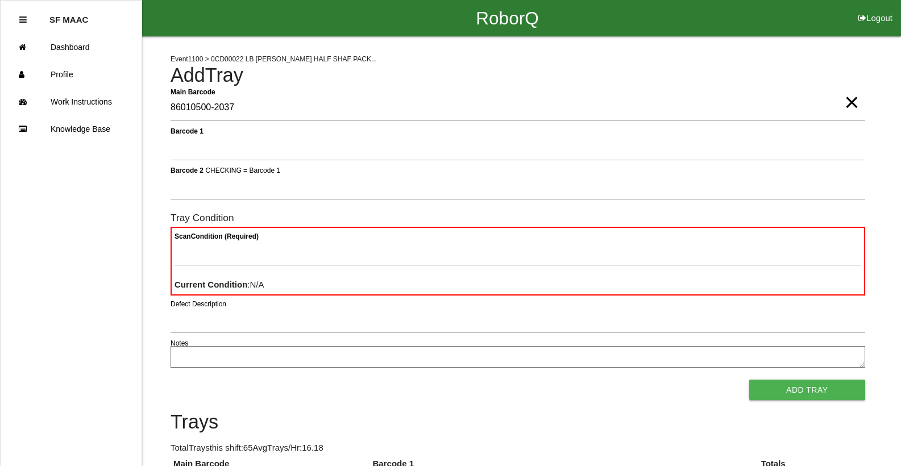
drag, startPoint x: 847, startPoint y: 88, endPoint x: 850, endPoint y: 93, distance: 5.9
click at [850, 93] on span "×" at bounding box center [851, 91] width 15 height 23
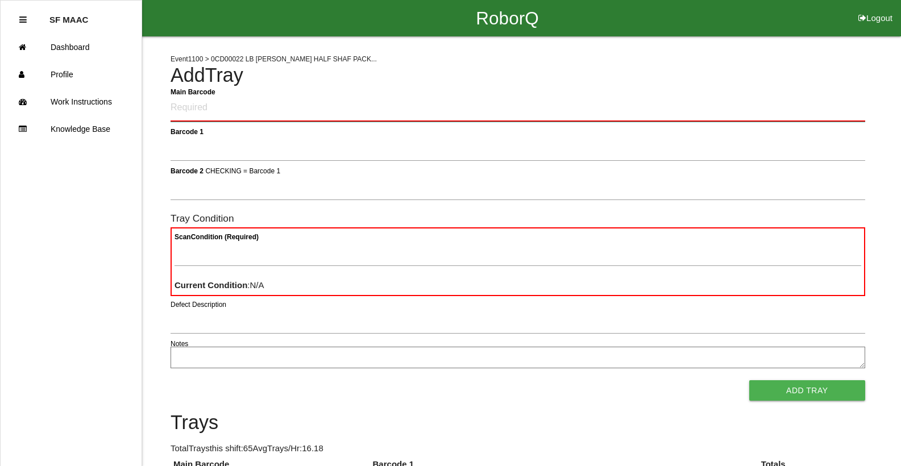
click at [830, 110] on Barcode "Main Barcode" at bounding box center [517, 108] width 694 height 27
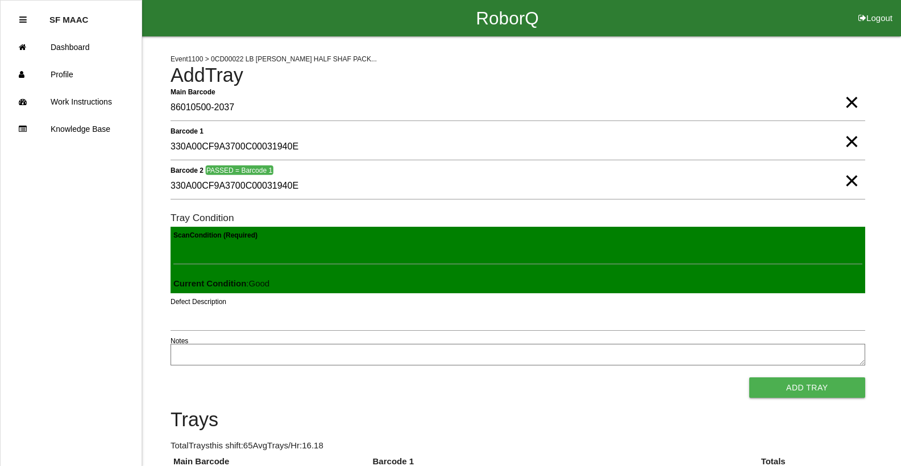
click at [749, 377] on button "Add Tray" at bounding box center [807, 387] width 116 height 20
